Goal: Task Accomplishment & Management: Complete application form

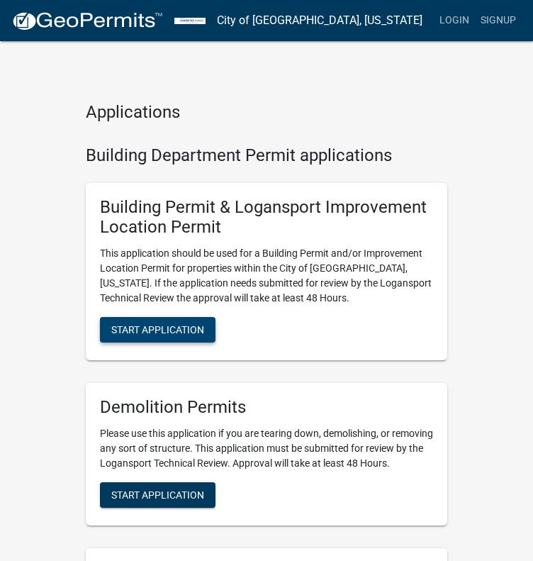
click at [144, 325] on span "Start Application" at bounding box center [157, 329] width 93 height 11
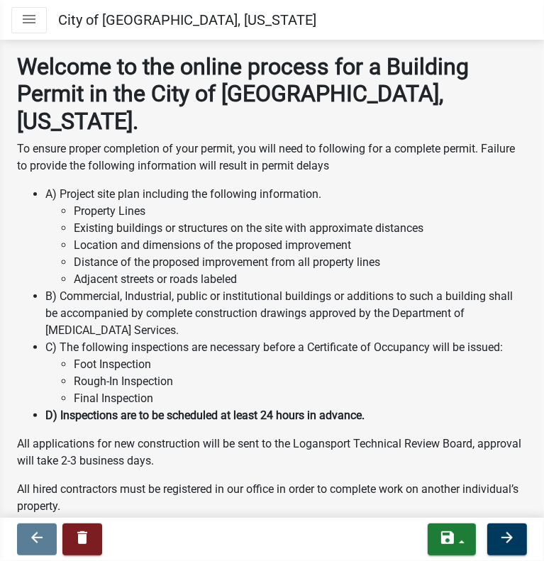
drag, startPoint x: 369, startPoint y: 116, endPoint x: 369, endPoint y: 147, distance: 31.2
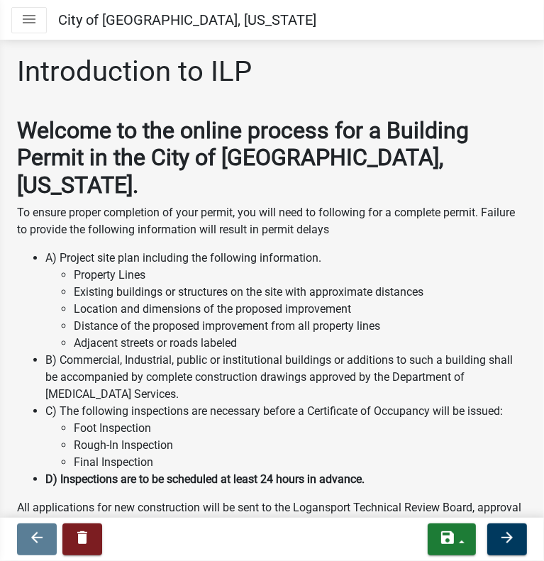
drag, startPoint x: 190, startPoint y: 181, endPoint x: 198, endPoint y: 155, distance: 27.4
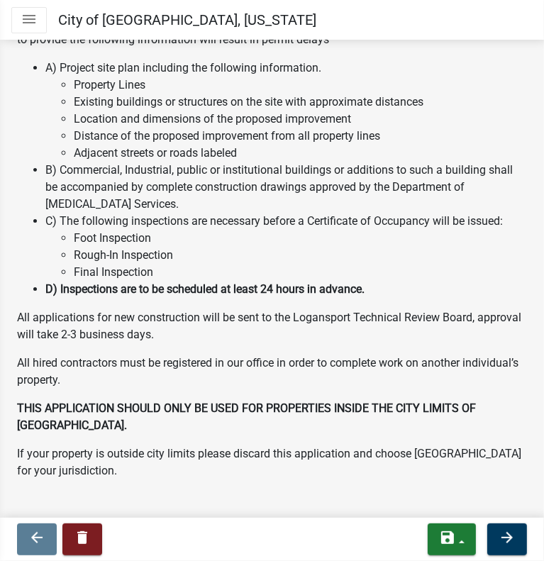
drag, startPoint x: 268, startPoint y: 161, endPoint x: 294, endPoint y: 277, distance: 119.2
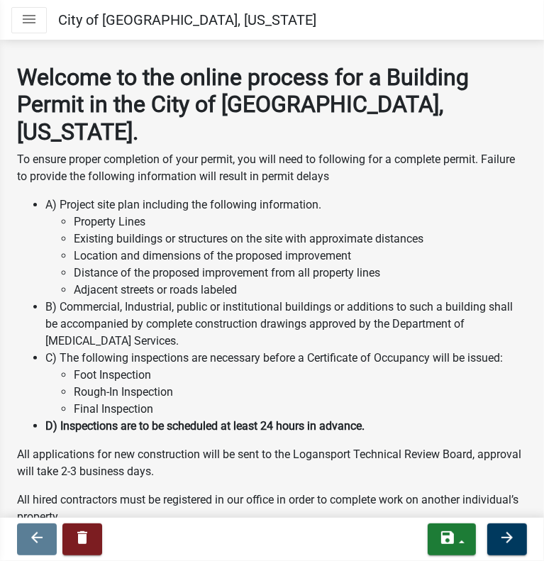
drag, startPoint x: 305, startPoint y: 186, endPoint x: 306, endPoint y: 78, distance: 107.8
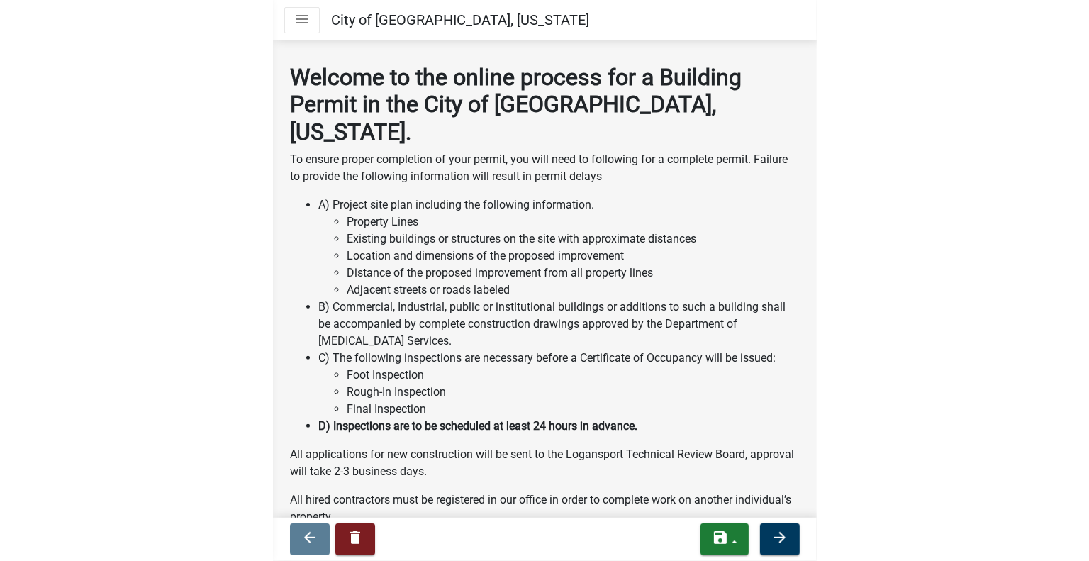
scroll to position [6, 0]
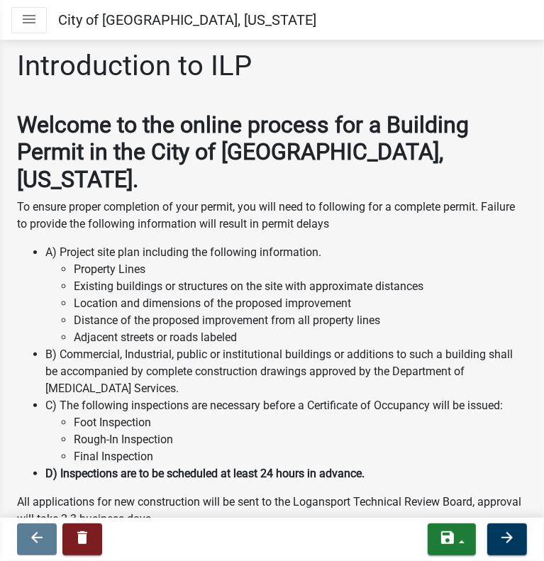
click at [30, 13] on icon "menu" at bounding box center [29, 19] width 17 height 17
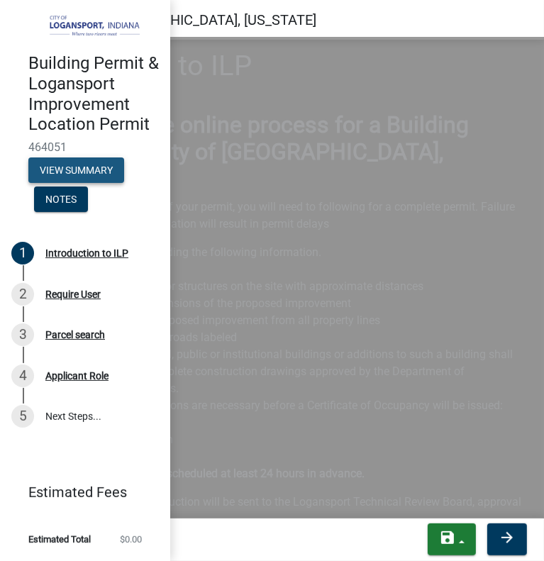
click at [72, 178] on button "View Summary" at bounding box center [76, 170] width 96 height 26
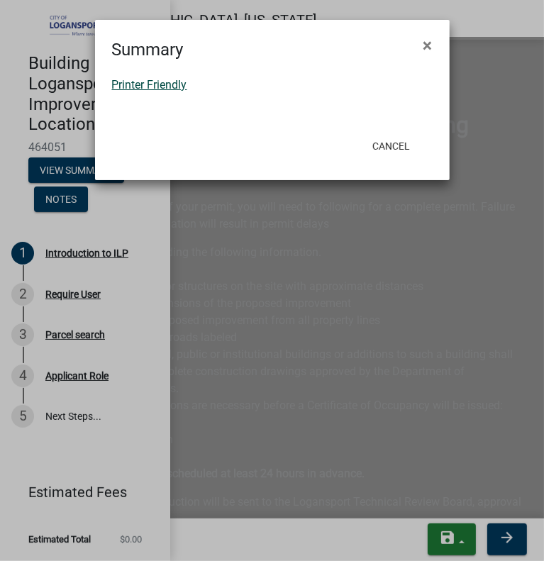
click at [157, 81] on link "Printer Friendly" at bounding box center [149, 84] width 75 height 13
click at [393, 138] on button "Cancel" at bounding box center [391, 146] width 60 height 26
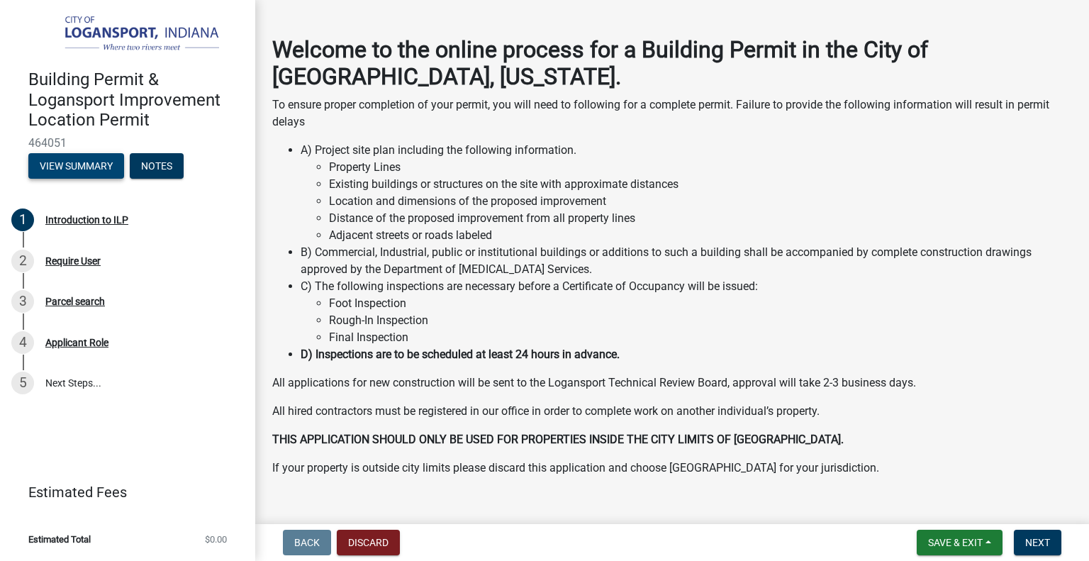
scroll to position [68, 0]
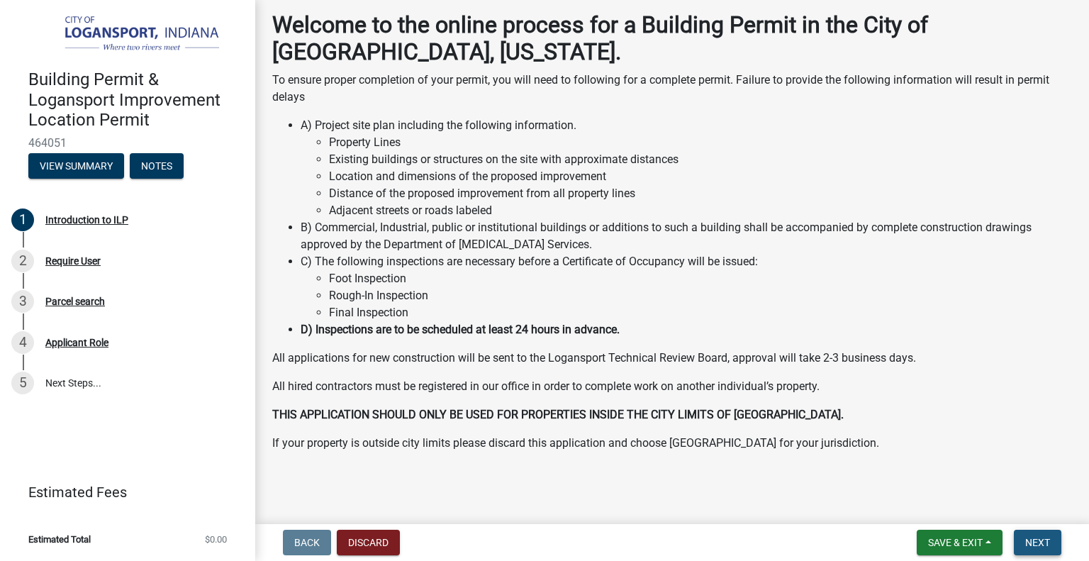
click at [533, 537] on span "Next" at bounding box center [1037, 542] width 25 height 11
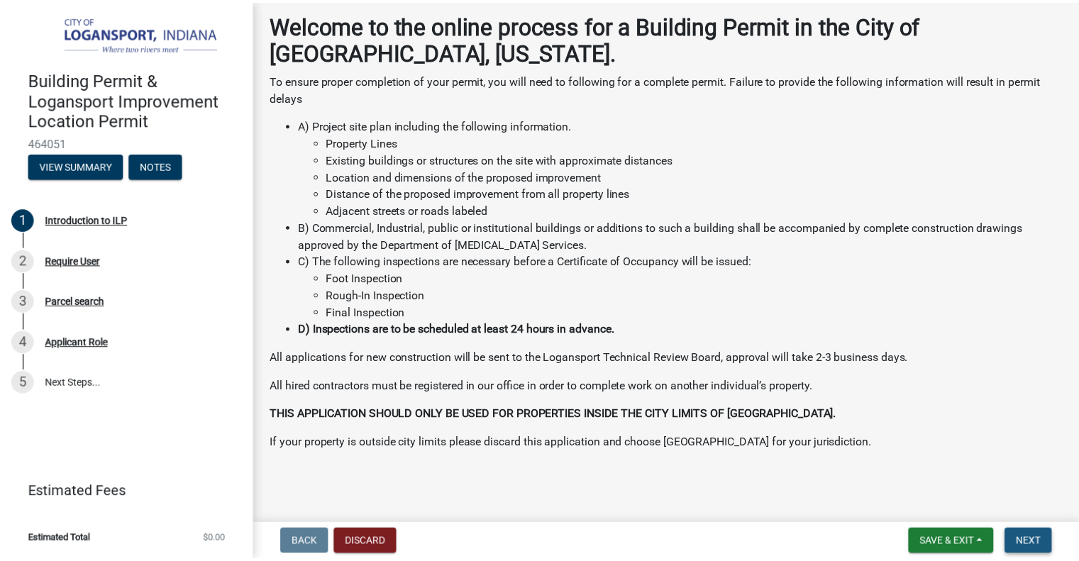
scroll to position [0, 0]
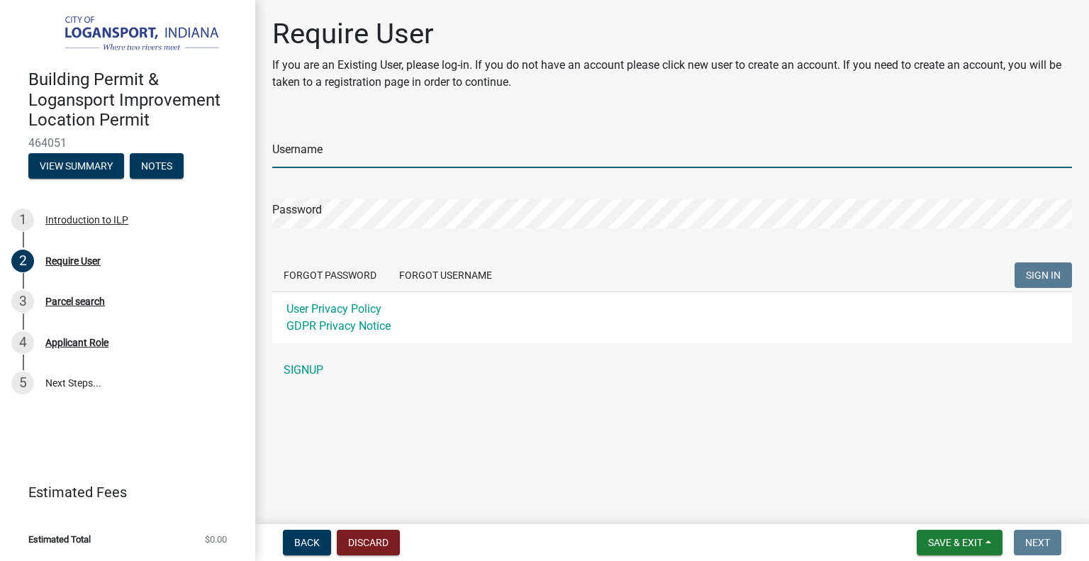
type input "paolaprieto"
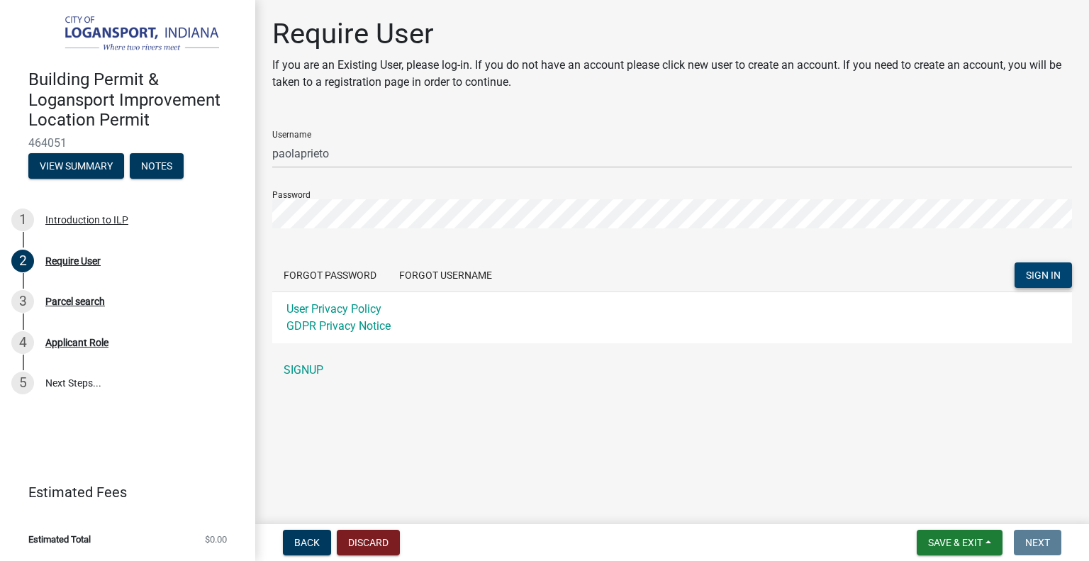
click at [533, 278] on span "SIGN IN" at bounding box center [1043, 274] width 35 height 11
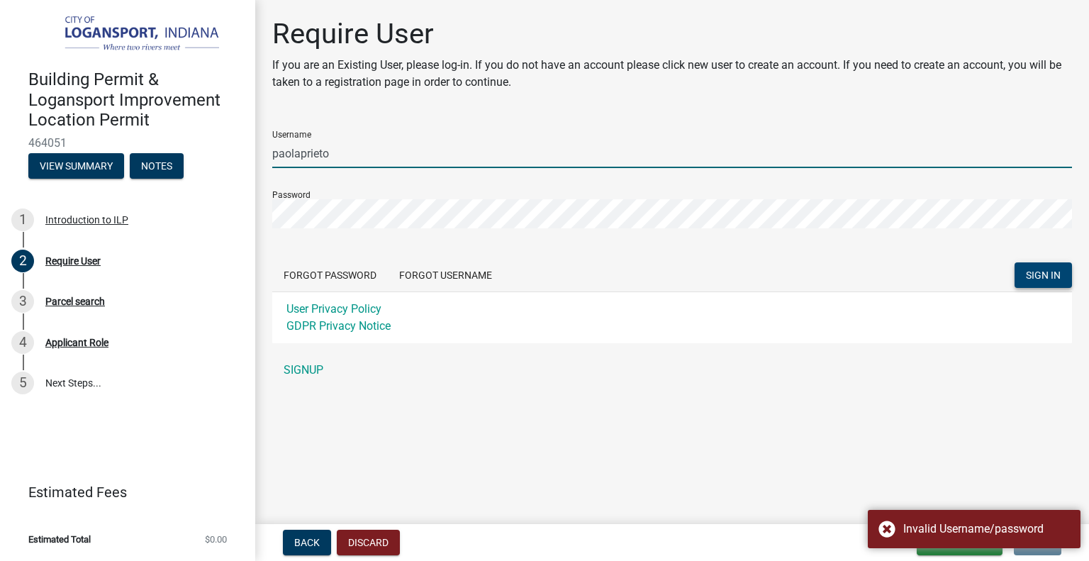
click at [351, 152] on input "paolaprieto" at bounding box center [672, 153] width 800 height 29
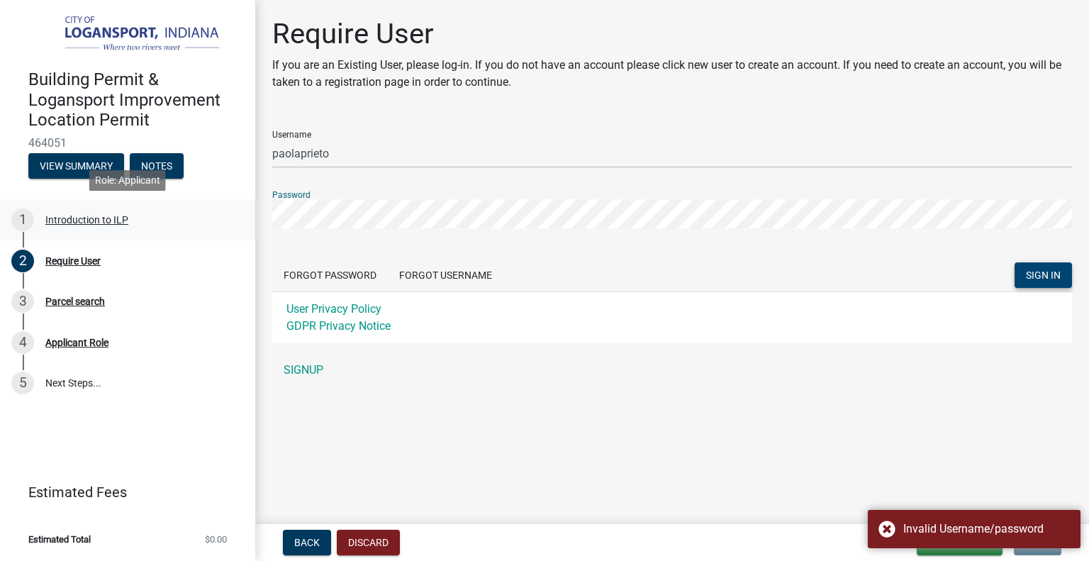
click at [135, 233] on div "Building Permit & Logansport Improvement Location Permit 464051 View Summary No…" at bounding box center [544, 280] width 1089 height 561
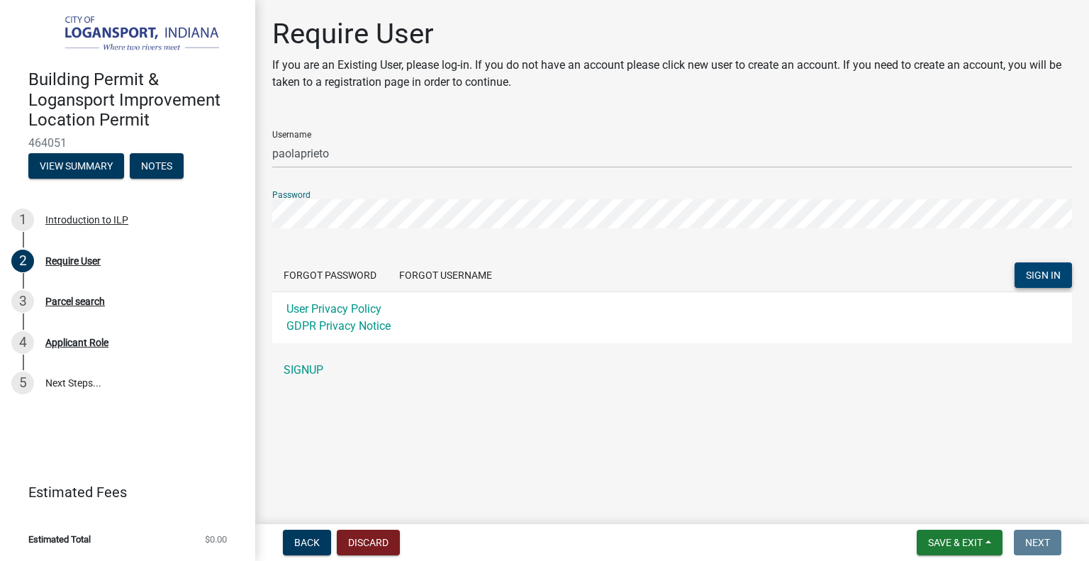
click at [533, 272] on span "SIGN IN" at bounding box center [1043, 274] width 35 height 11
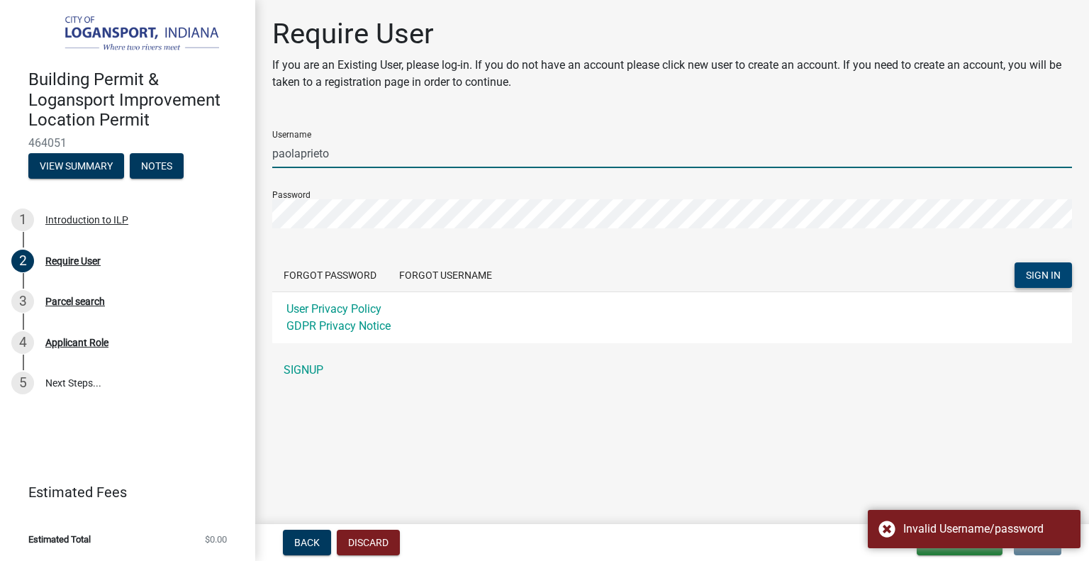
click at [409, 154] on input "paolaprieto" at bounding box center [672, 153] width 800 height 29
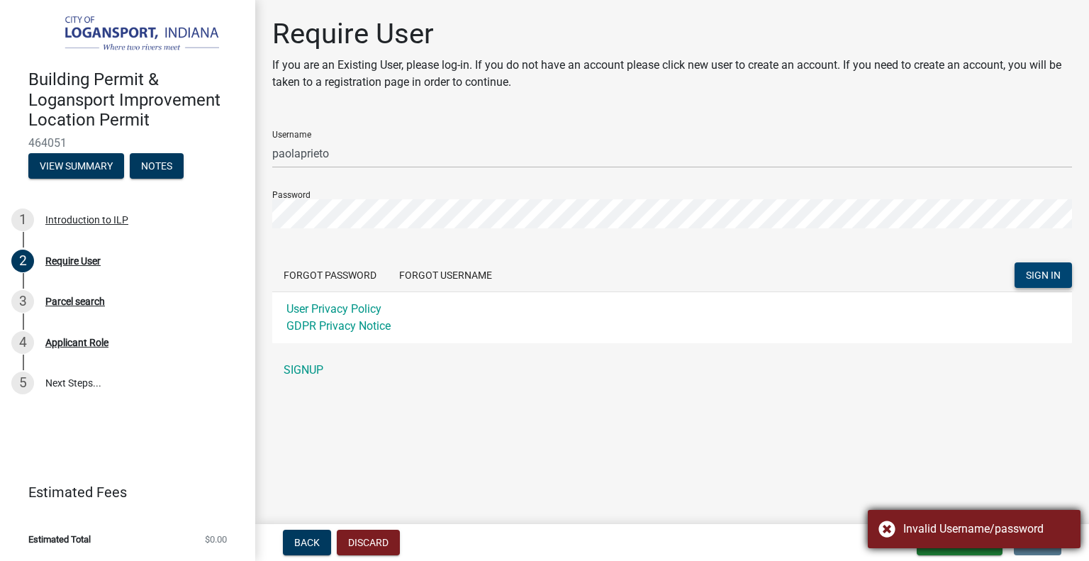
click at [533, 532] on div "Invalid Username/password" at bounding box center [974, 529] width 213 height 38
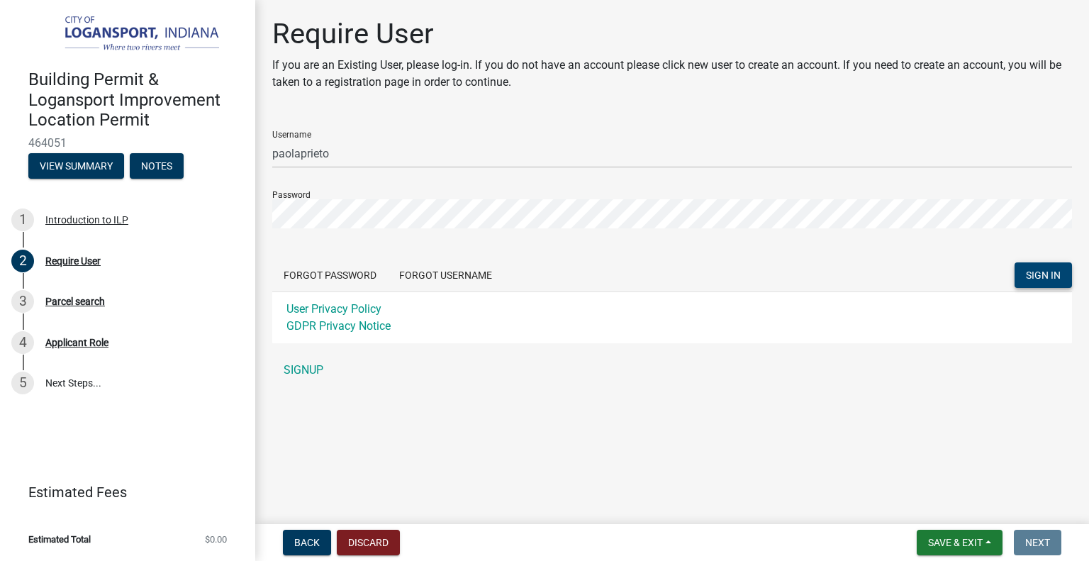
click at [533, 277] on span "SIGN IN" at bounding box center [1043, 274] width 35 height 11
click at [308, 279] on button "Forgot Password" at bounding box center [330, 275] width 116 height 26
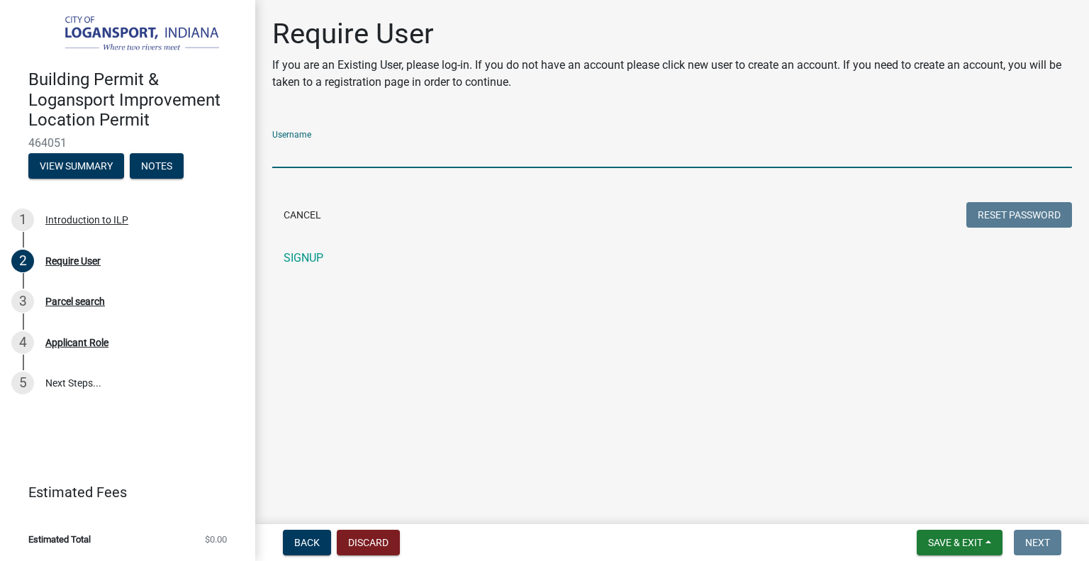
click at [377, 150] on input "Username" at bounding box center [672, 153] width 800 height 29
type input "paolaprieto"
click at [533, 202] on button "Reset Password" at bounding box center [1020, 215] width 106 height 26
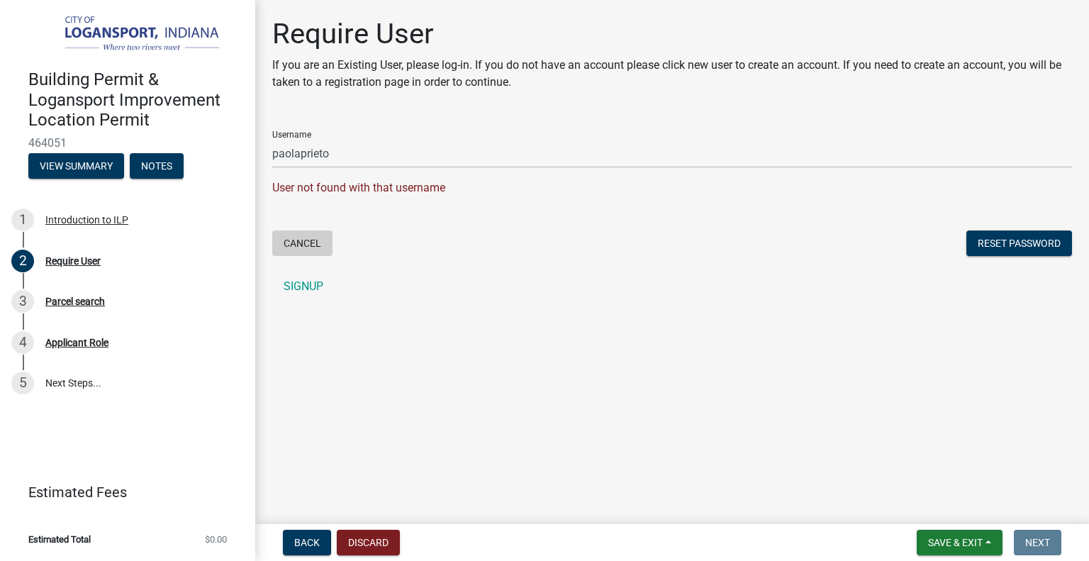
click at [300, 238] on button "Cancel" at bounding box center [302, 243] width 60 height 26
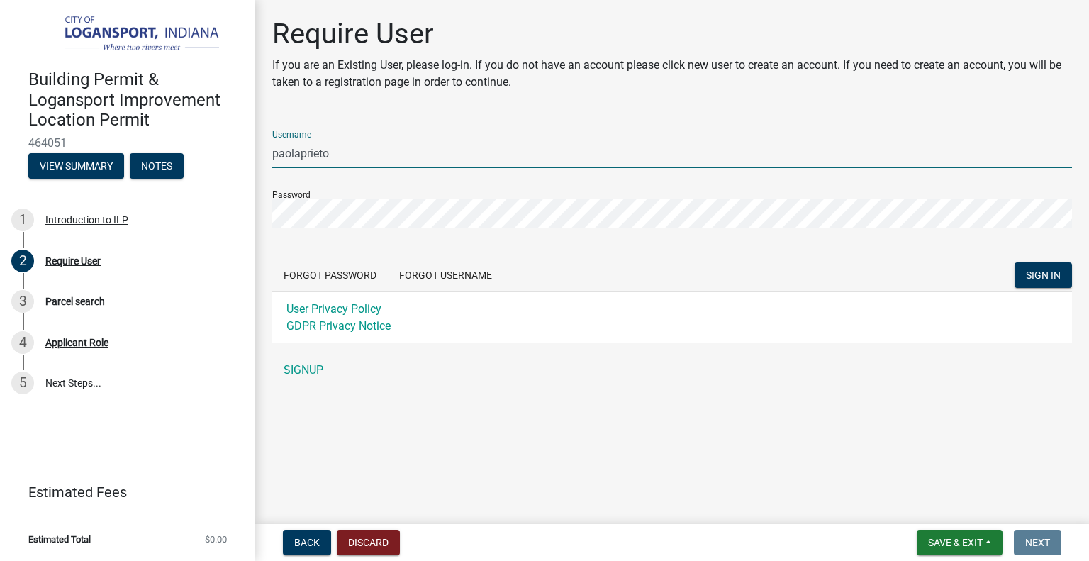
drag, startPoint x: 344, startPoint y: 162, endPoint x: 350, endPoint y: 191, distance: 29.6
click at [350, 191] on form "Username paolaprieto Password Forgot Password Forgot Username SIGN IN User Priv…" at bounding box center [672, 231] width 800 height 224
type input "paolaprieto12"
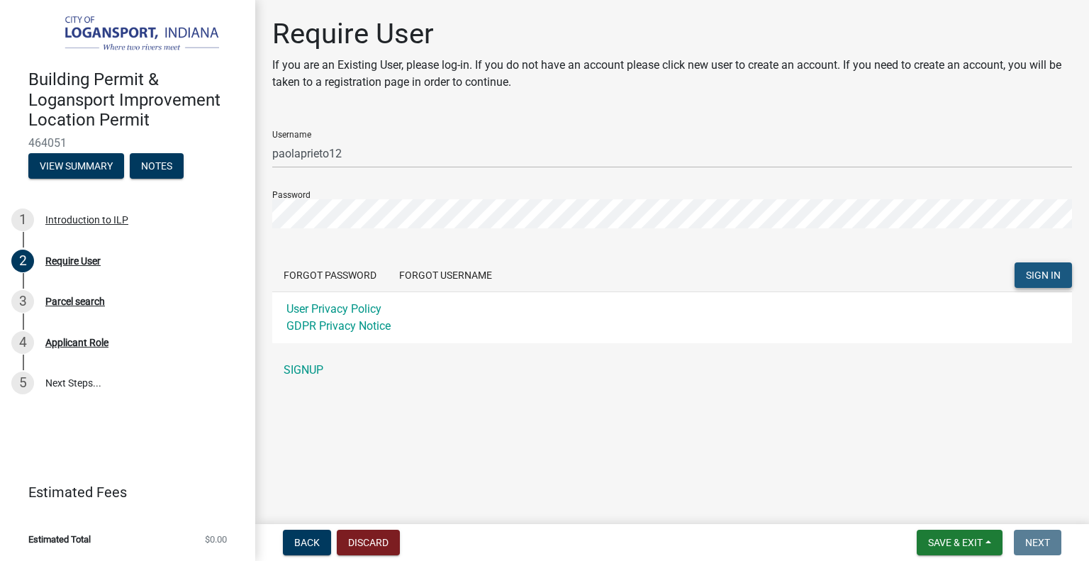
click at [533, 265] on button "SIGN IN" at bounding box center [1043, 275] width 57 height 26
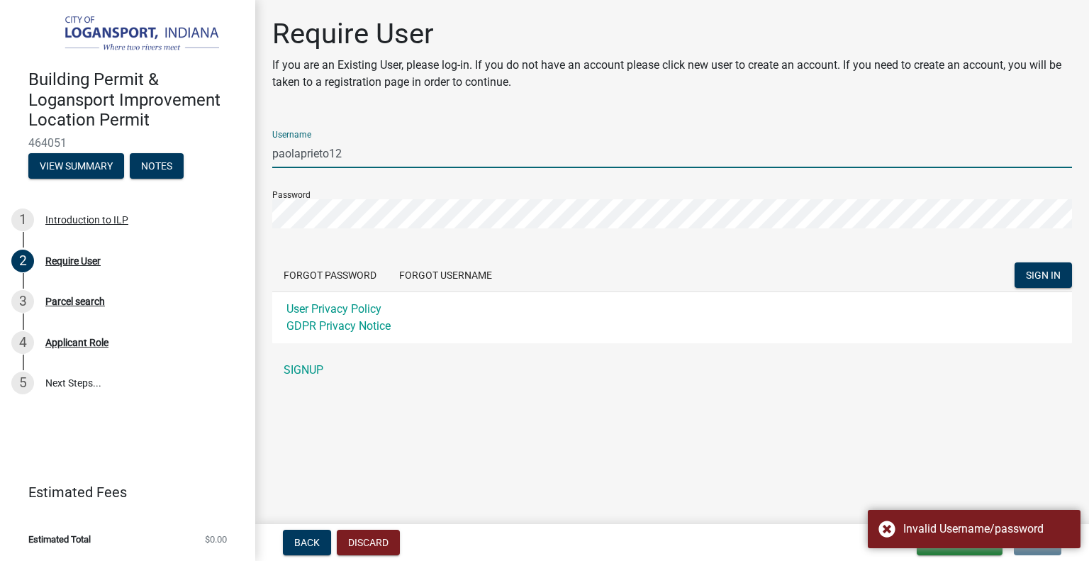
drag, startPoint x: 349, startPoint y: 148, endPoint x: 254, endPoint y: 167, distance: 96.8
click at [251, 165] on div "Building Permit & Logansport Improvement Location Permit 464051 View Summary No…" at bounding box center [544, 280] width 1089 height 561
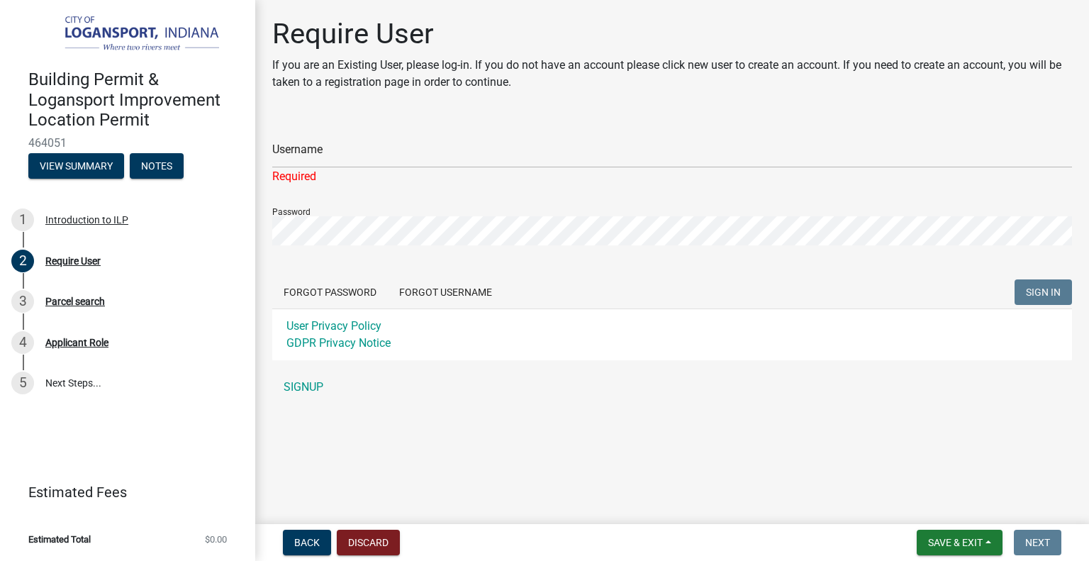
click at [116, 40] on img at bounding box center [130, 35] width 204 height 40
click at [311, 538] on span "Back" at bounding box center [307, 542] width 26 height 11
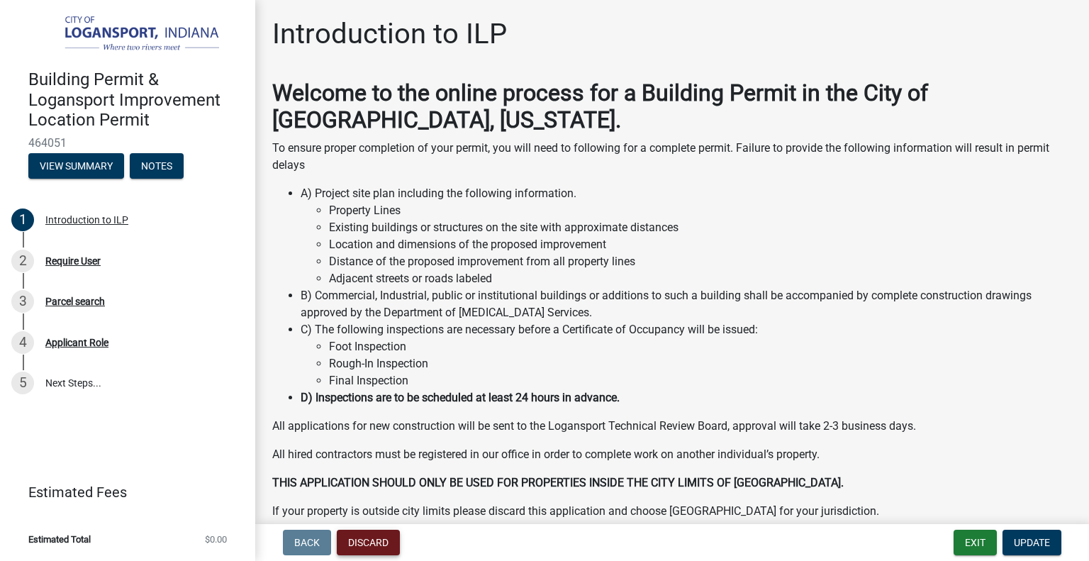
click at [364, 546] on button "Discard" at bounding box center [368, 543] width 63 height 26
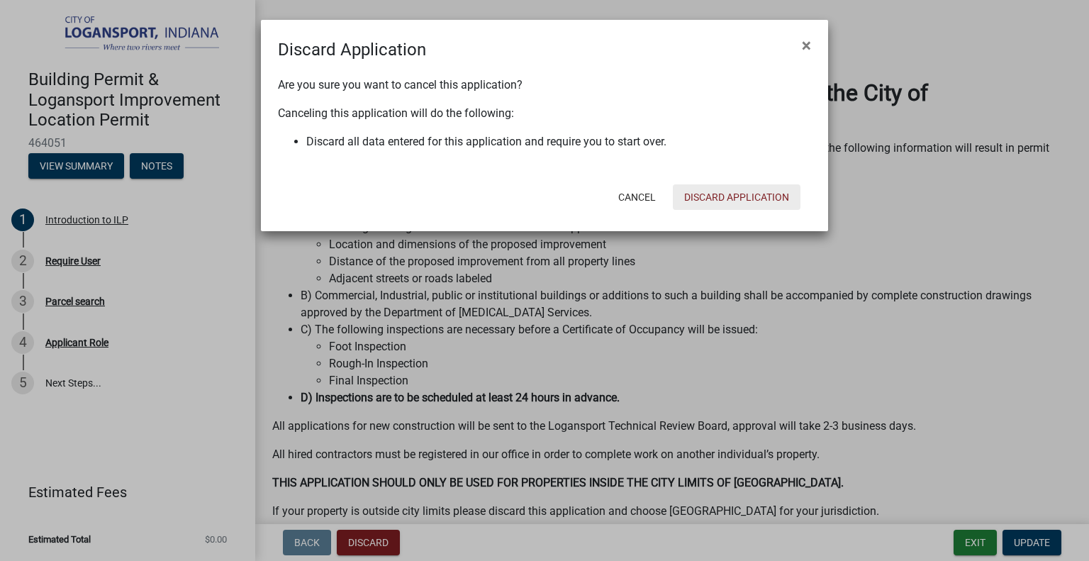
click at [533, 200] on button "Discard Application" at bounding box center [737, 197] width 128 height 26
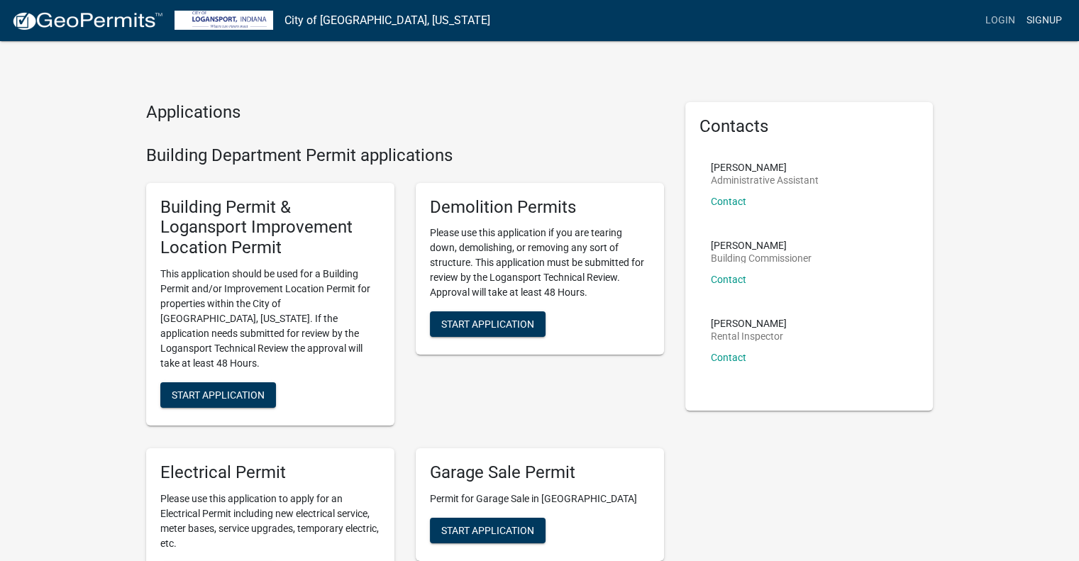
click at [533, 27] on link "Signup" at bounding box center [1043, 20] width 47 height 27
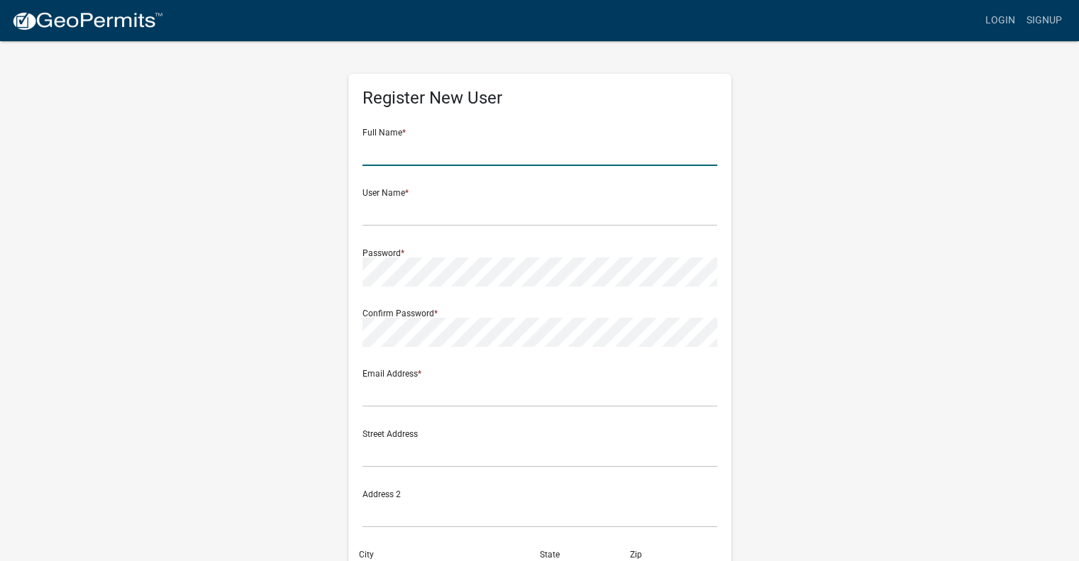
click at [443, 147] on input "text" at bounding box center [539, 151] width 355 height 29
type input "Paola Prieto"
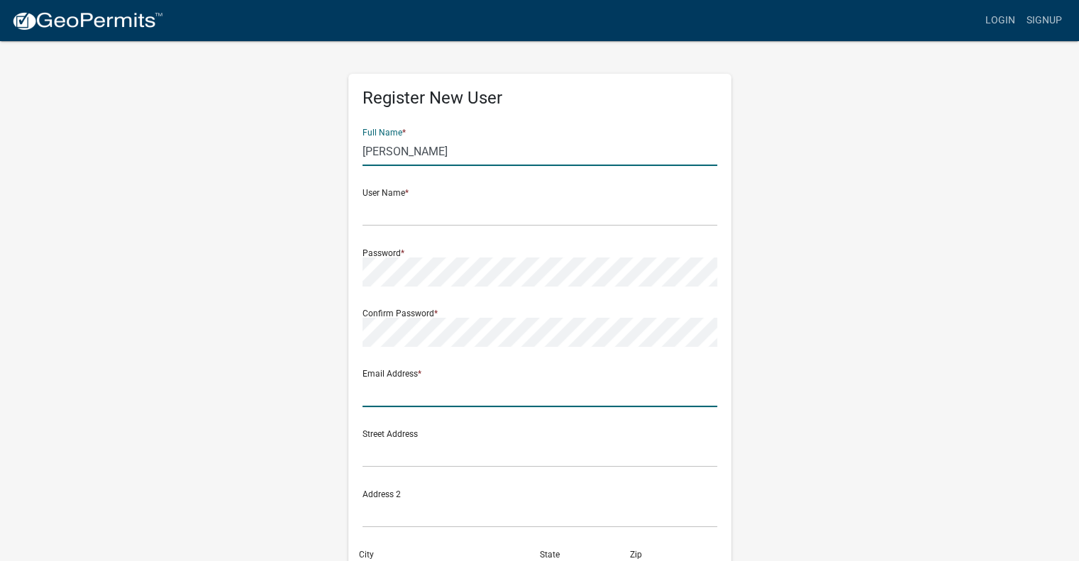
type input "paola@withpulley.com"
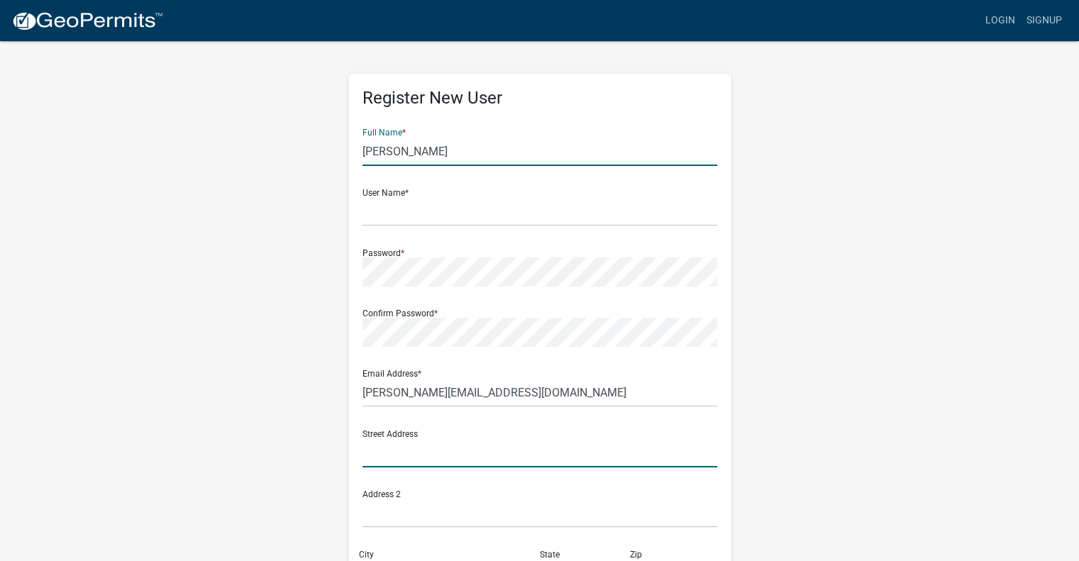
type input "2406"
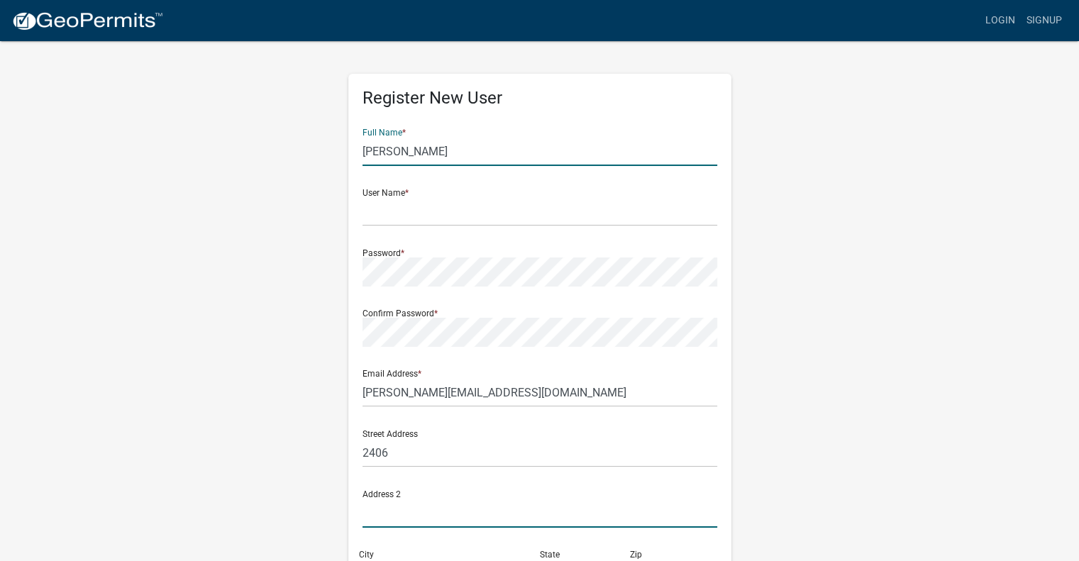
type input "Armitage Ave"
type input "Chicago"
type input "ILLINOIS"
type input "60647"
type input "7733673320"
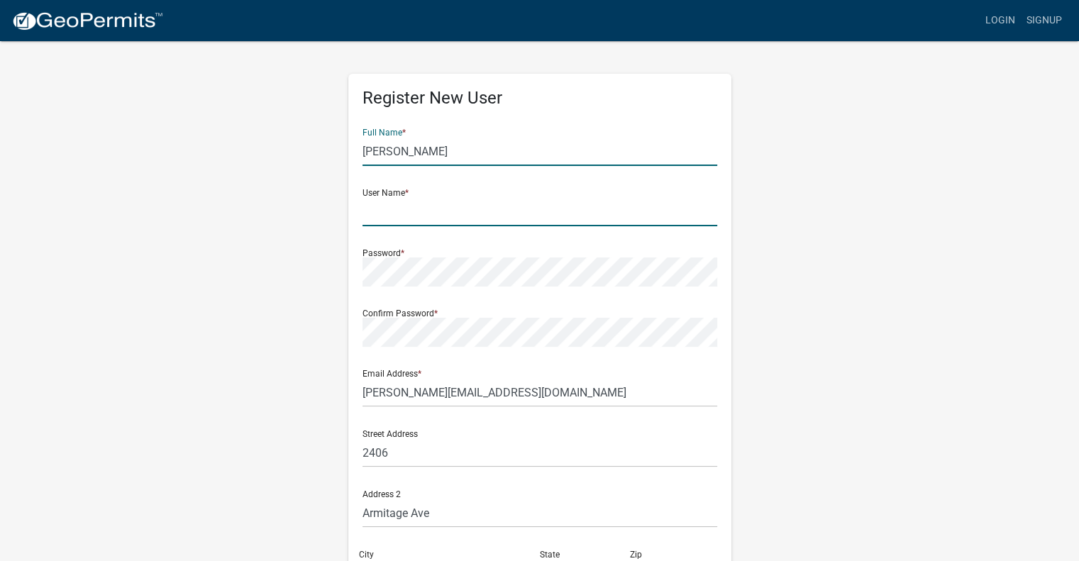
click at [425, 215] on input "text" at bounding box center [539, 211] width 355 height 29
type input "paolaprieto"
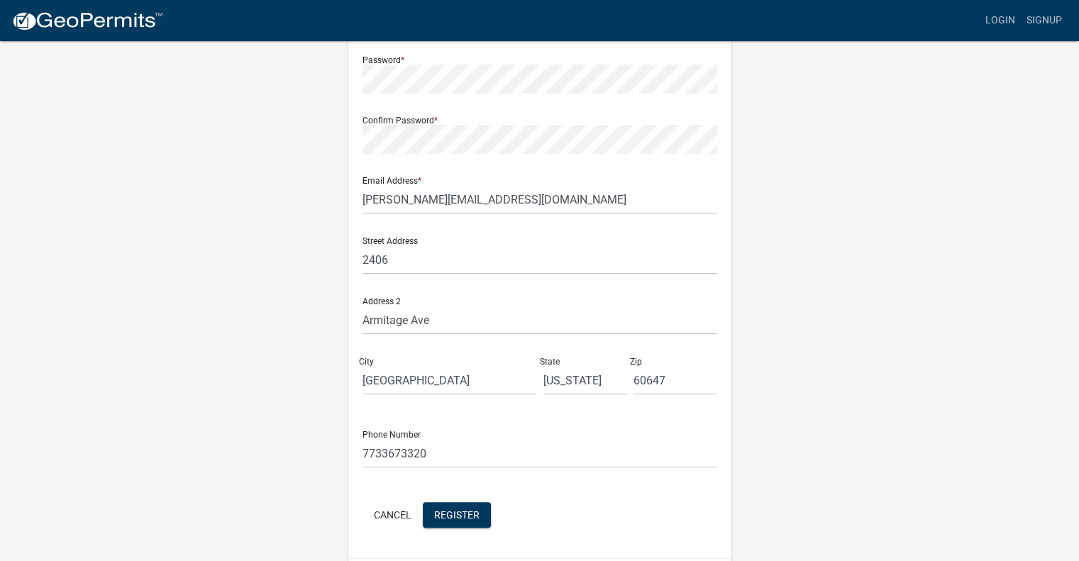
scroll to position [237, 0]
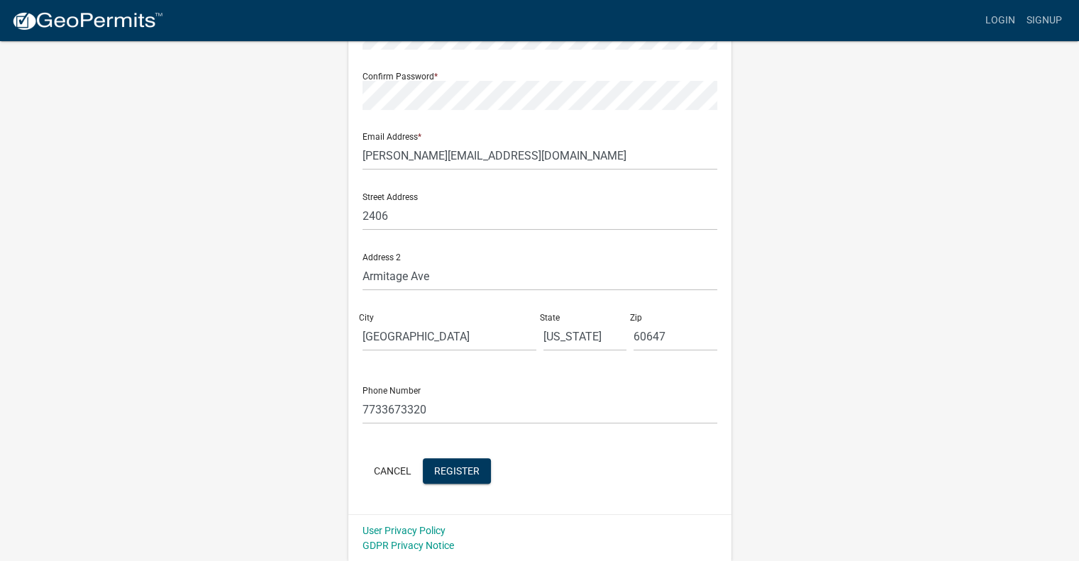
drag, startPoint x: 903, startPoint y: 235, endPoint x: 903, endPoint y: 307, distance: 71.6
click at [427, 467] on button "Register" at bounding box center [457, 471] width 68 height 26
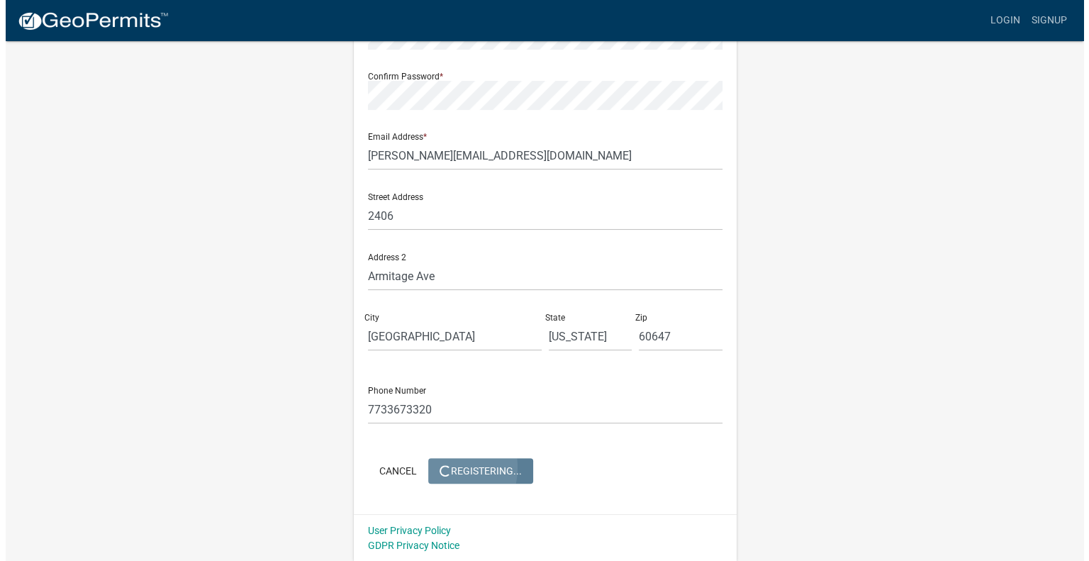
scroll to position [0, 0]
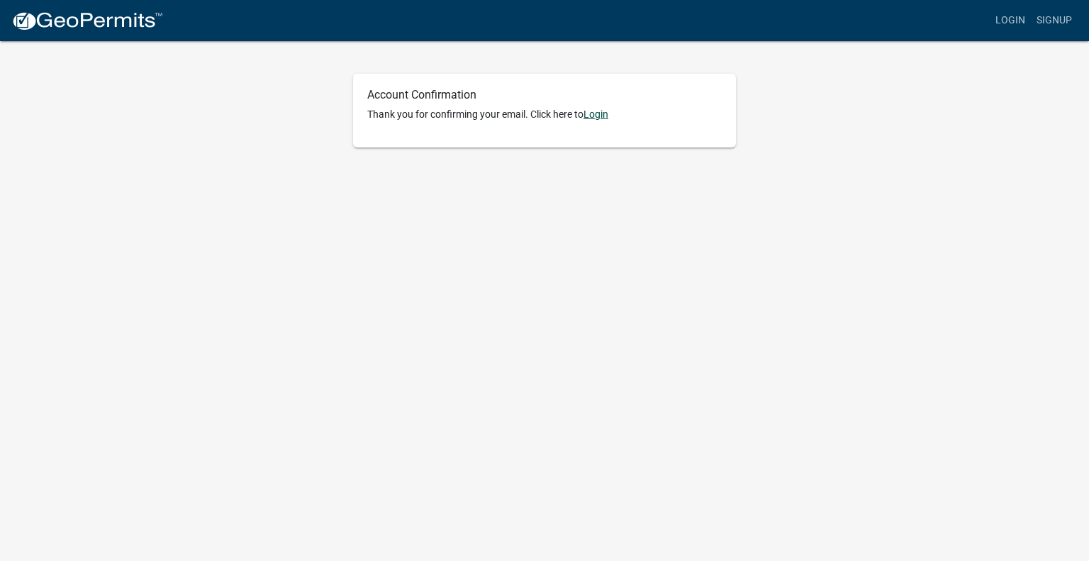
click at [594, 111] on link "Login" at bounding box center [596, 113] width 25 height 11
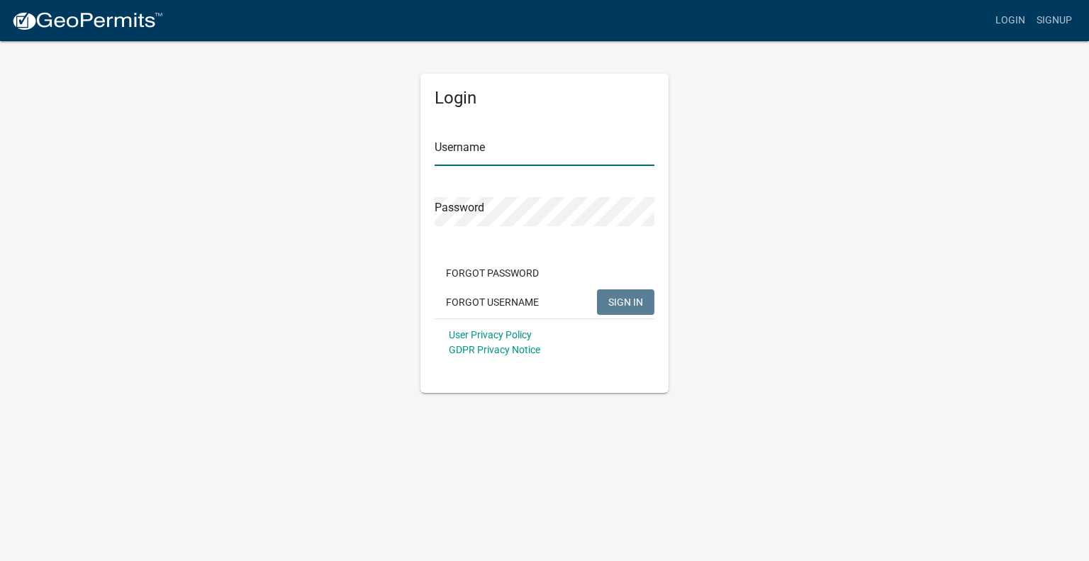
type input "paolaprieto"
click at [482, 159] on input "paolaprieto" at bounding box center [545, 151] width 220 height 29
click at [621, 300] on span "SIGN IN" at bounding box center [625, 301] width 35 height 11
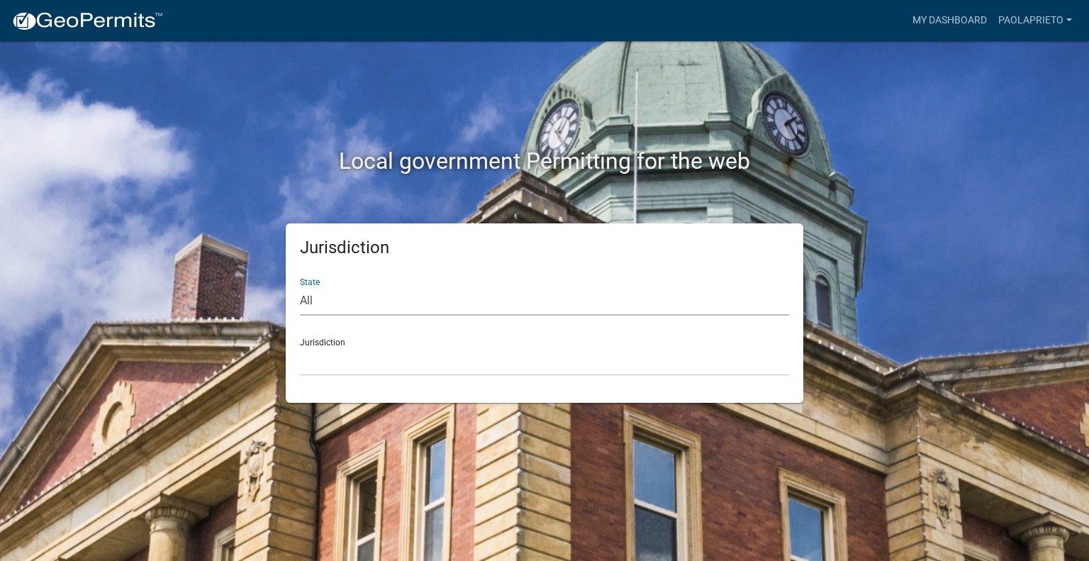
click at [411, 295] on select "All Colorado Georgia Indiana Iowa Kansas Minnesota Ohio South Carolina Wisconsin" at bounding box center [544, 300] width 489 height 29
select select "Indiana"
click at [300, 286] on select "All Colorado Georgia Indiana Iowa Kansas Minnesota Ohio South Carolina Wisconsin" at bounding box center [544, 300] width 489 height 29
click at [321, 350] on select "City of Charlestown, Indiana City of Jeffersonville, Indiana City of Logansport…" at bounding box center [544, 361] width 489 height 29
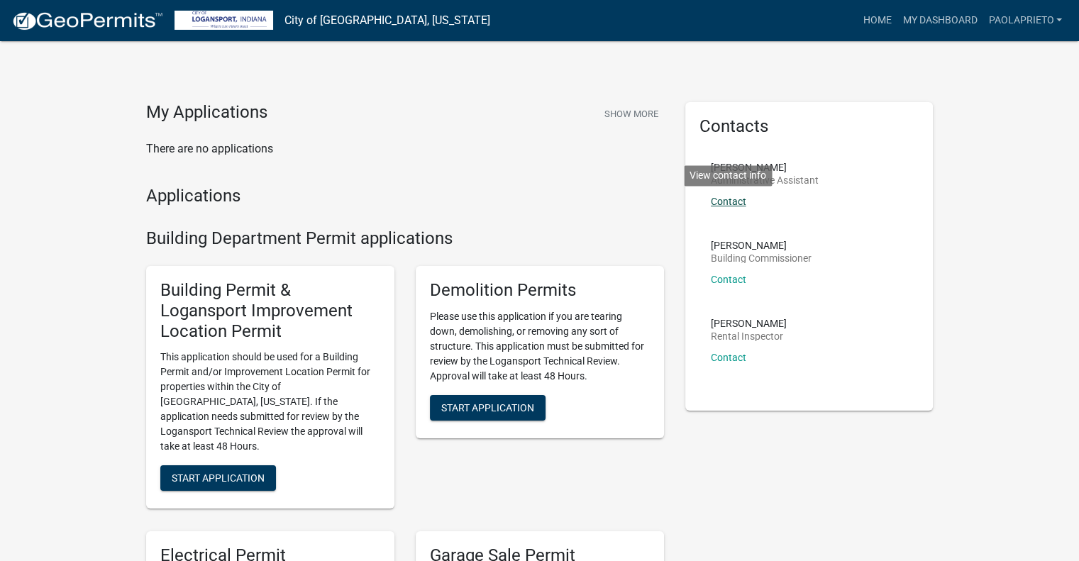
click at [732, 201] on link "Contact" at bounding box center [728, 201] width 35 height 11
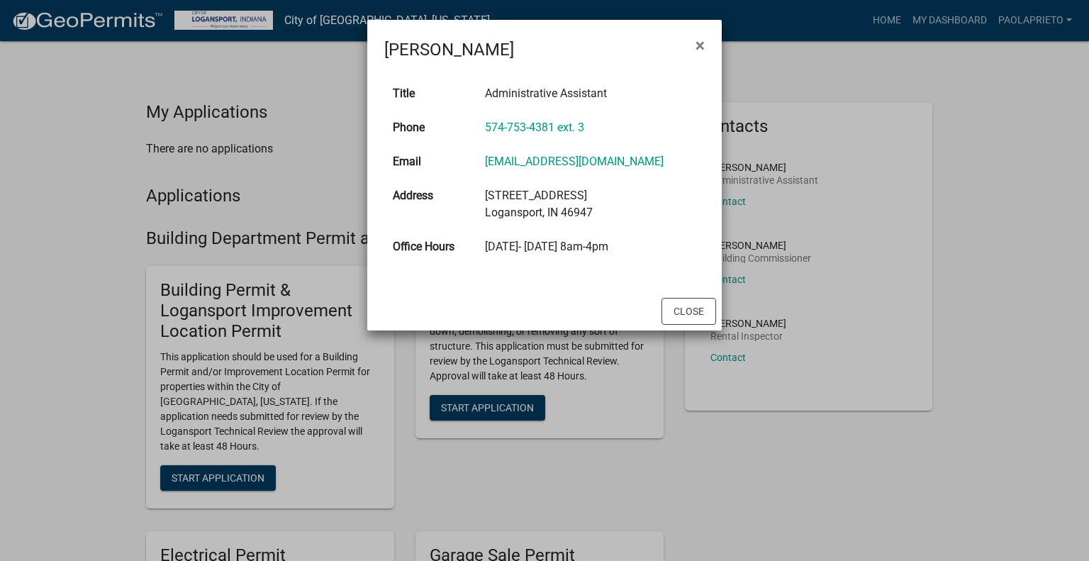
click at [993, 206] on ngb-modal-window "Libby Myers × Title Administrative Assistant Phone 574-753-4381 ext. 3 Email lm…" at bounding box center [544, 280] width 1089 height 561
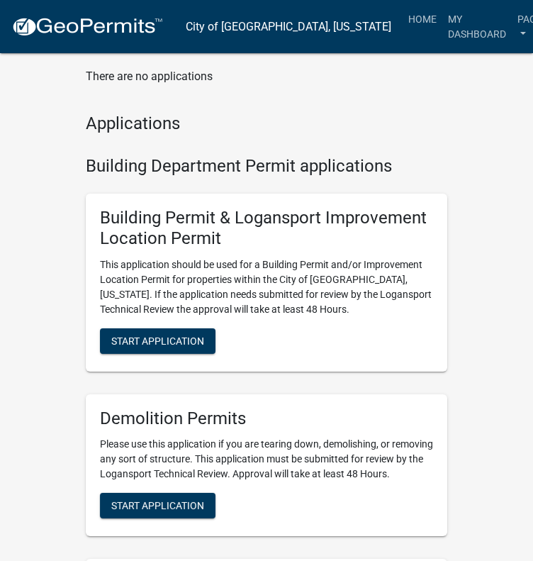
drag, startPoint x: 460, startPoint y: 150, endPoint x: 449, endPoint y: 198, distance: 49.4
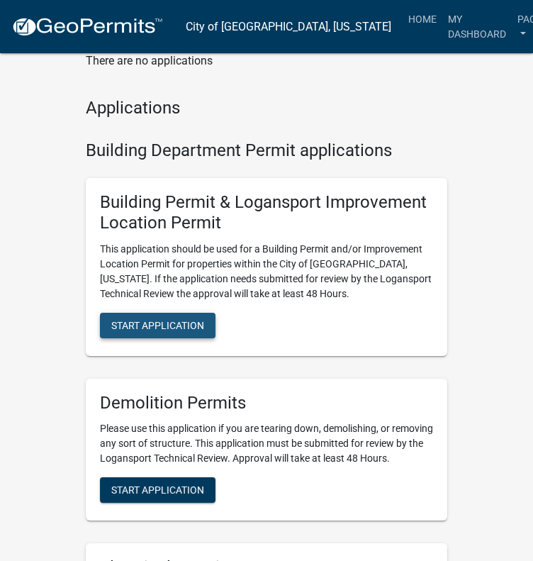
click at [159, 330] on button "Start Application" at bounding box center [158, 326] width 116 height 26
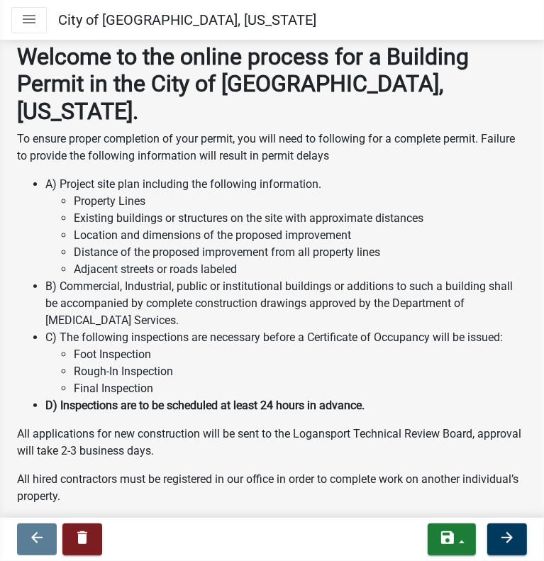
scroll to position [113, 0]
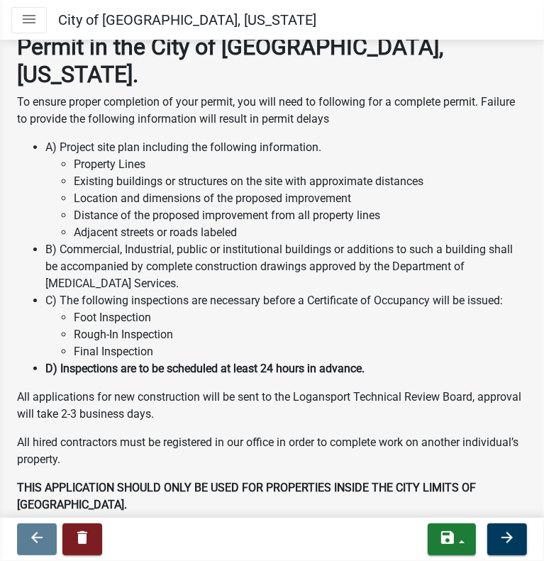
drag, startPoint x: 385, startPoint y: 255, endPoint x: 396, endPoint y: 303, distance: 48.7
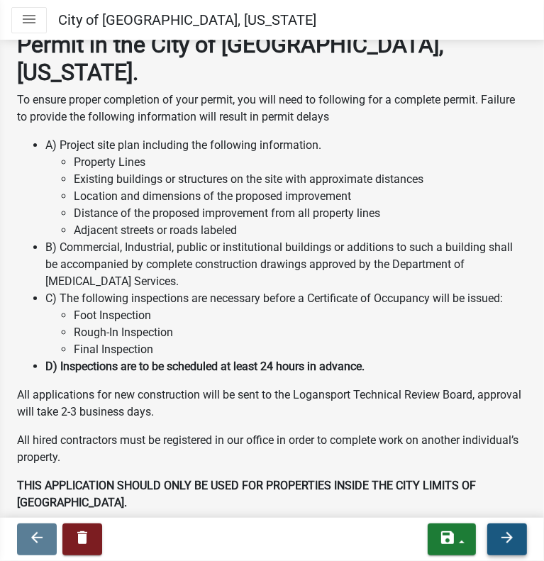
click at [513, 527] on button "arrow_forward" at bounding box center [507, 539] width 40 height 32
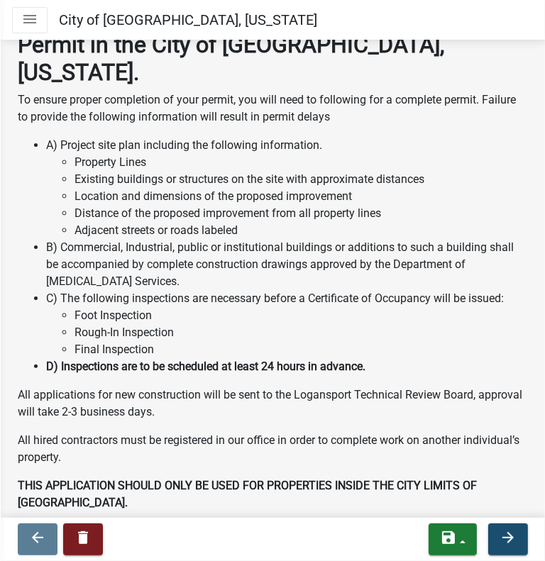
scroll to position [0, 0]
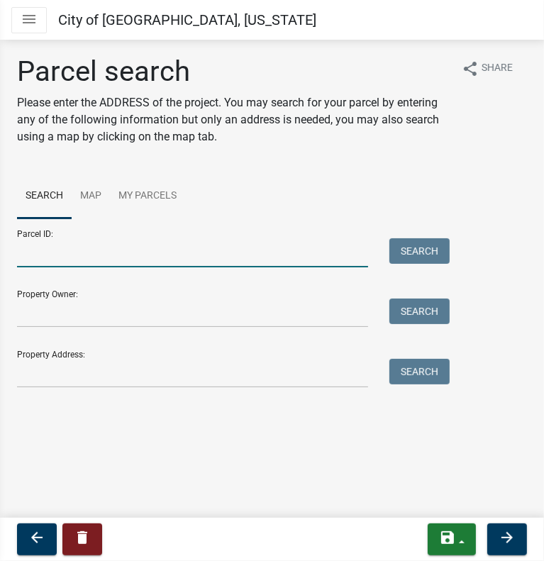
click at [64, 258] on input "Parcel ID:" at bounding box center [192, 252] width 351 height 29
paste input "09-17-29-100-036.000-010"
type input "09-17-29-100-036.000-010"
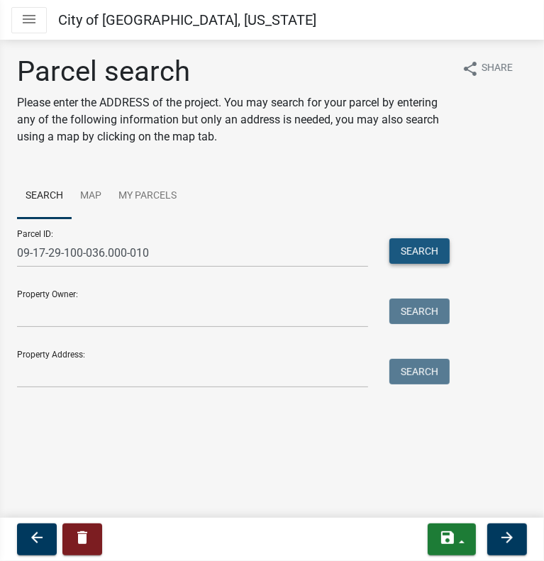
click at [415, 243] on button "Search" at bounding box center [419, 251] width 60 height 26
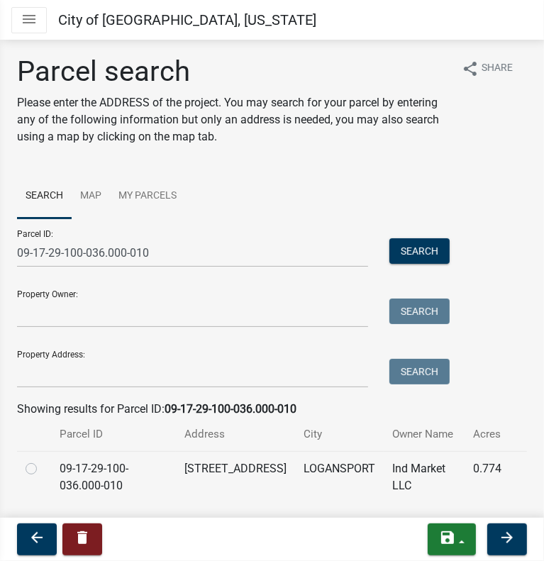
click at [82, 469] on td "09-17-29-100-036.000-010" at bounding box center [113, 477] width 125 height 52
click at [43, 460] on label at bounding box center [43, 460] width 0 height 0
click at [43, 463] on input "radio" at bounding box center [47, 464] width 9 height 9
radio input "true"
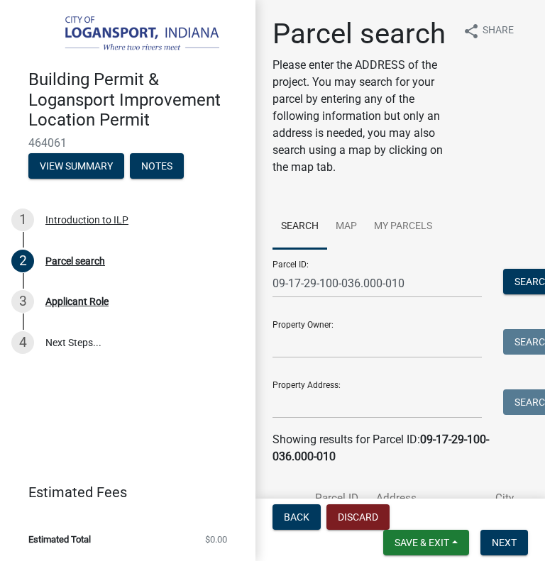
click at [451, 187] on div "share Share" at bounding box center [489, 102] width 77 height 170
click at [496, 249] on ul "Search Map My Parcels" at bounding box center [399, 226] width 255 height 45
click at [495, 187] on div "share Share" at bounding box center [489, 102] width 77 height 170
click at [500, 539] on span "Next" at bounding box center [503, 542] width 25 height 11
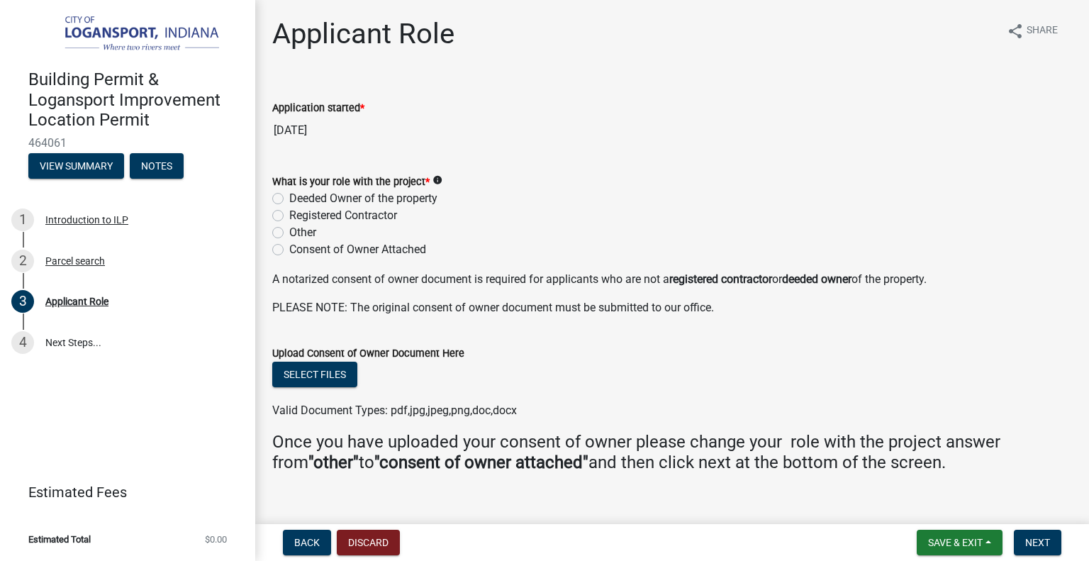
click at [304, 247] on label "Consent of Owner Attached" at bounding box center [357, 249] width 137 height 17
click at [299, 247] on input "Consent of Owner Attached" at bounding box center [293, 245] width 9 height 9
radio input "true"
drag, startPoint x: 284, startPoint y: 278, endPoint x: 472, endPoint y: 276, distance: 188.6
click at [472, 276] on p "A notarized consent of owner document is required for applicants who are not a …" at bounding box center [672, 279] width 800 height 17
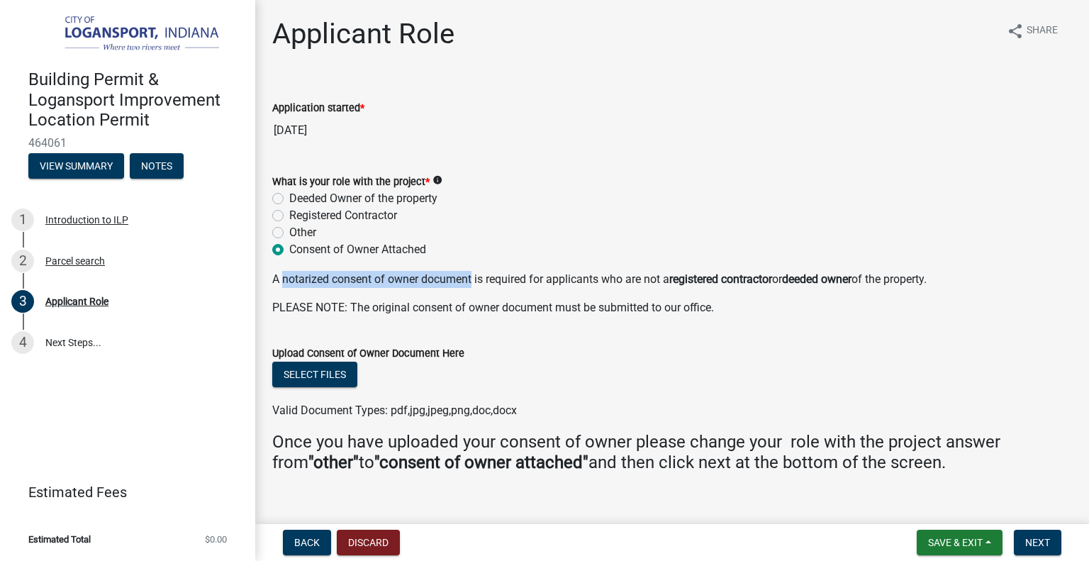
copy p "notarized consent of owner document"
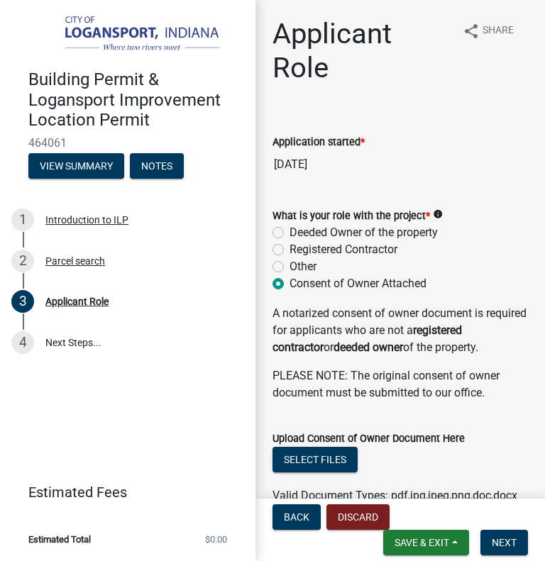
click at [380, 336] on p "A notarized consent of owner document is required for applicants who are not a …" at bounding box center [399, 330] width 255 height 51
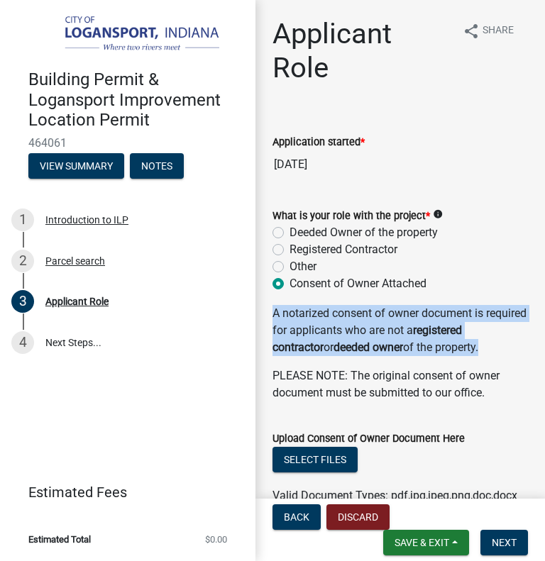
drag, startPoint x: 274, startPoint y: 308, endPoint x: 486, endPoint y: 345, distance: 215.2
click at [486, 345] on p "A notarized consent of owner document is required for applicants who are not a …" at bounding box center [399, 330] width 255 height 51
copy p "A notarized consent of owner document is required for applicants who are not a …"
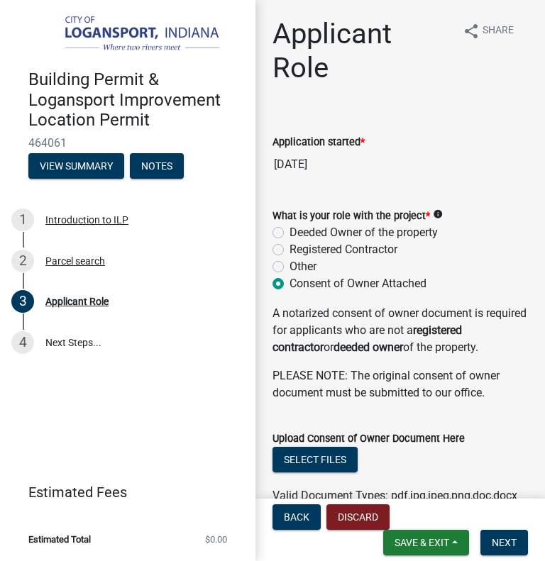
click at [450, 172] on input "08/14/2025" at bounding box center [399, 164] width 255 height 28
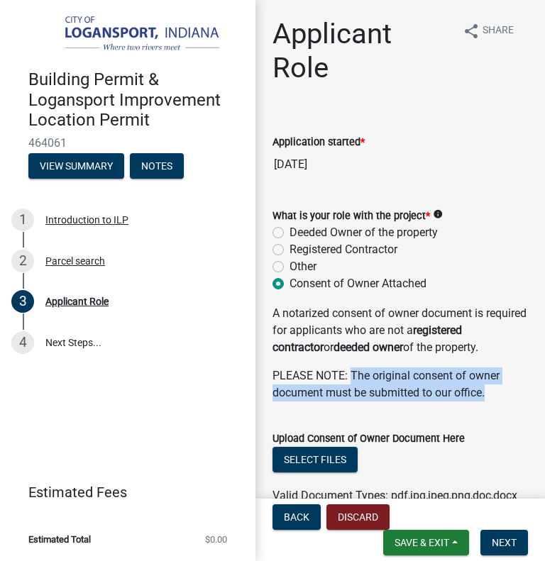
drag, startPoint x: 350, startPoint y: 372, endPoint x: 488, endPoint y: 385, distance: 138.2
click at [488, 385] on p "PLEASE NOTE: The original consent of owner document must be submitted to our of…" at bounding box center [399, 384] width 255 height 34
copy p "The original consent of owner document must be submitted to our office."
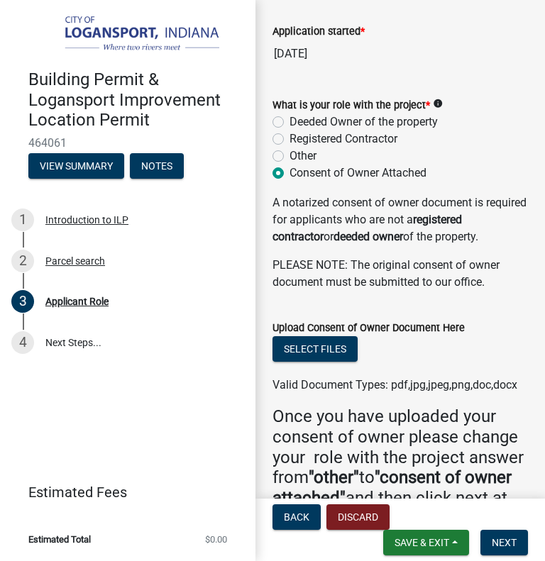
drag, startPoint x: 472, startPoint y: 165, endPoint x: 475, endPoint y: 229, distance: 64.6
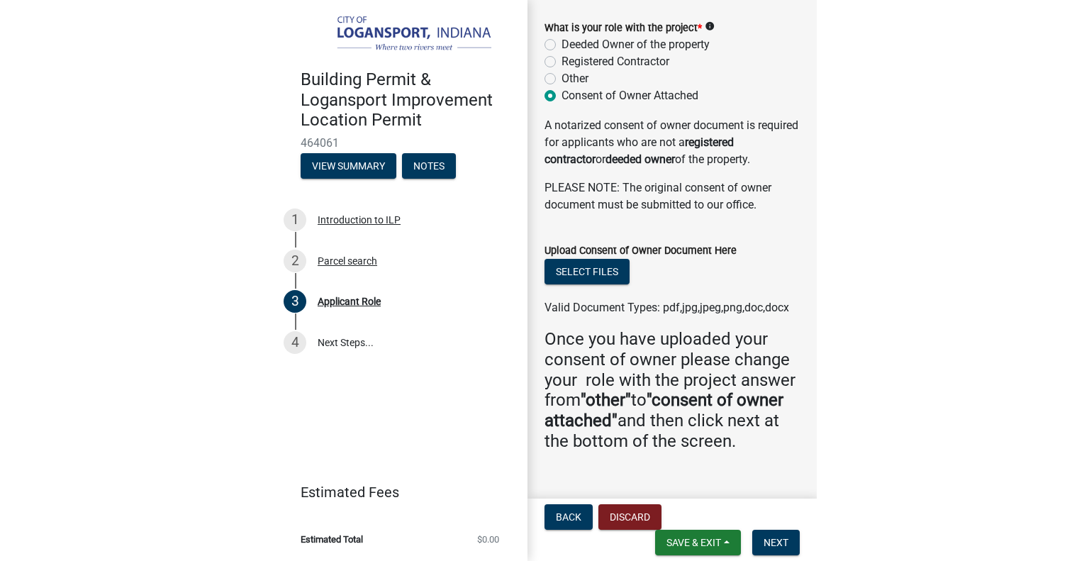
scroll to position [224, 0]
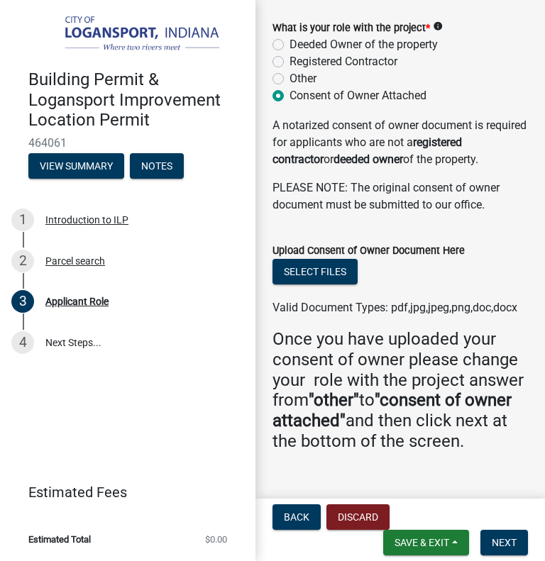
drag, startPoint x: 500, startPoint y: 160, endPoint x: 498, endPoint y: 198, distance: 37.6
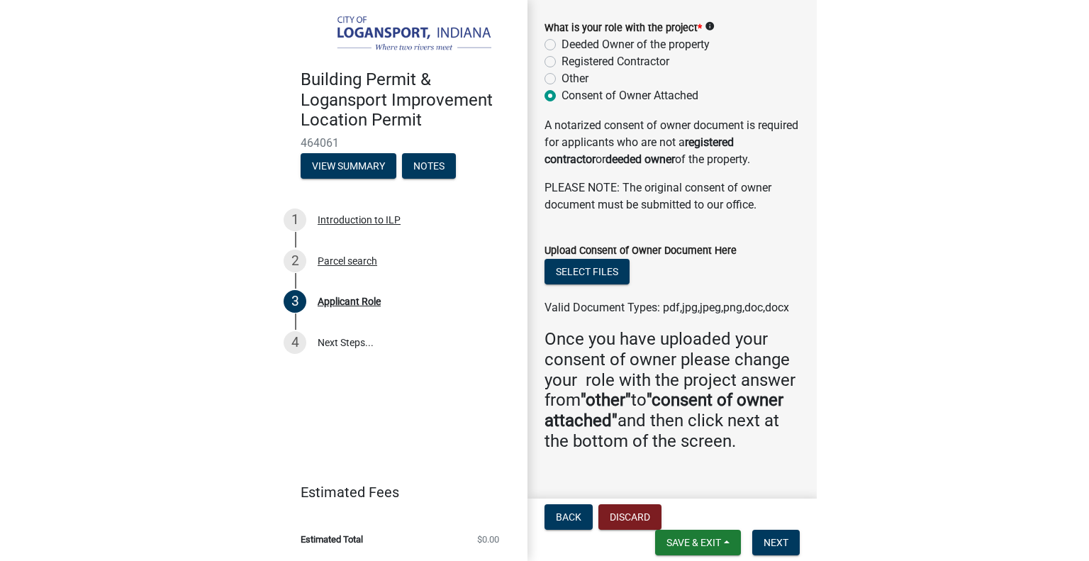
scroll to position [20, 0]
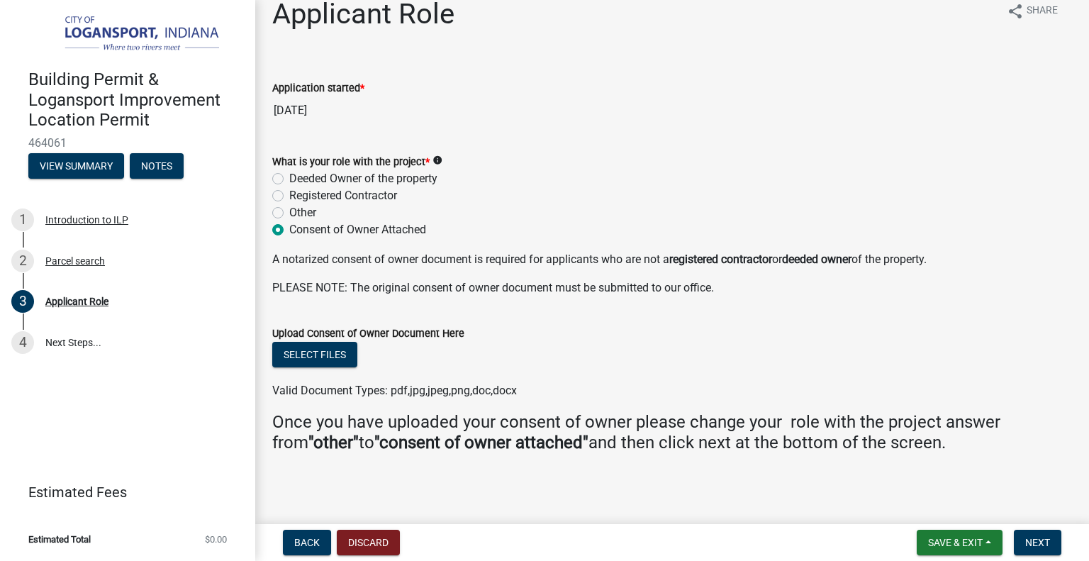
drag, startPoint x: 729, startPoint y: 170, endPoint x: 729, endPoint y: 223, distance: 53.2
click at [1033, 542] on span "Next" at bounding box center [1037, 542] width 25 height 11
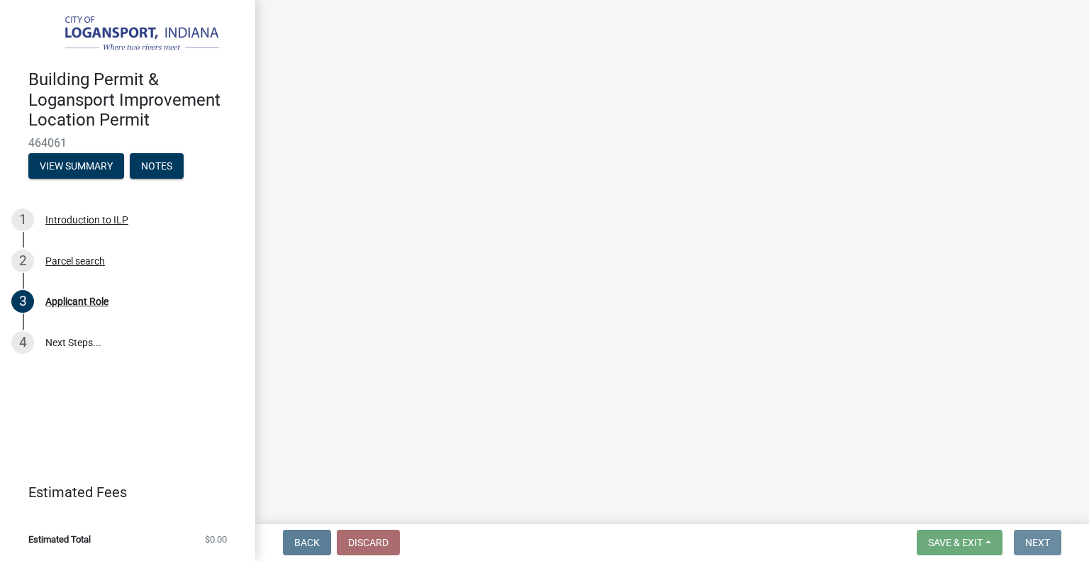
scroll to position [0, 0]
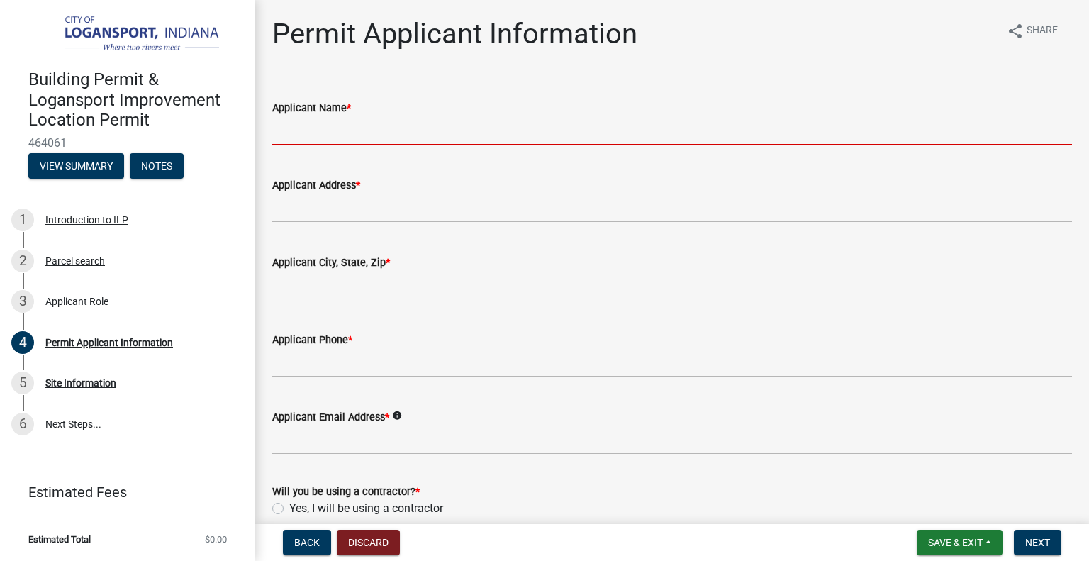
click at [456, 138] on input "Applicant Name *" at bounding box center [672, 130] width 800 height 29
type input "Paola Prieto"
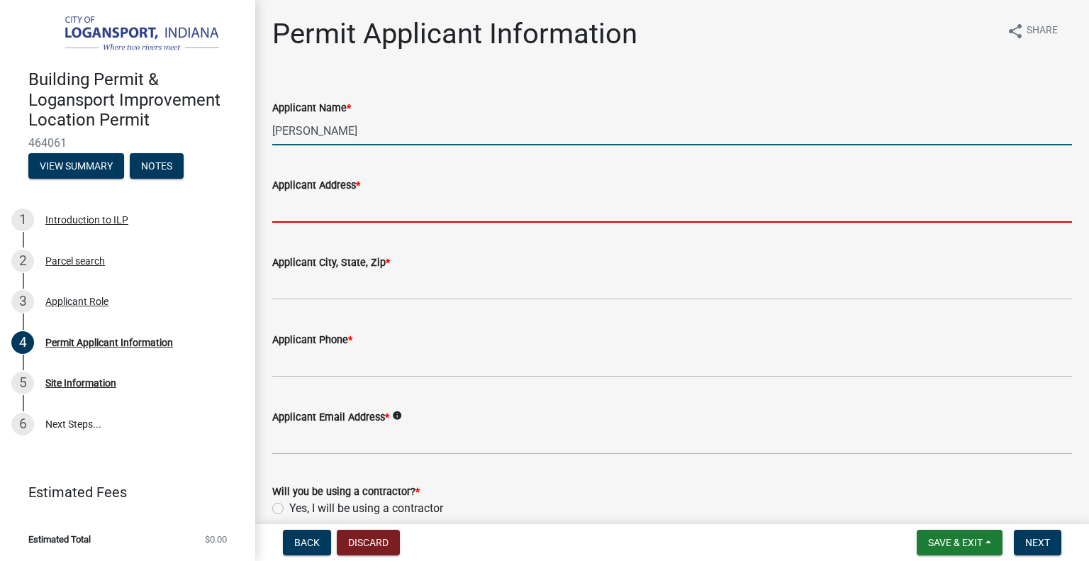
type input "2406"
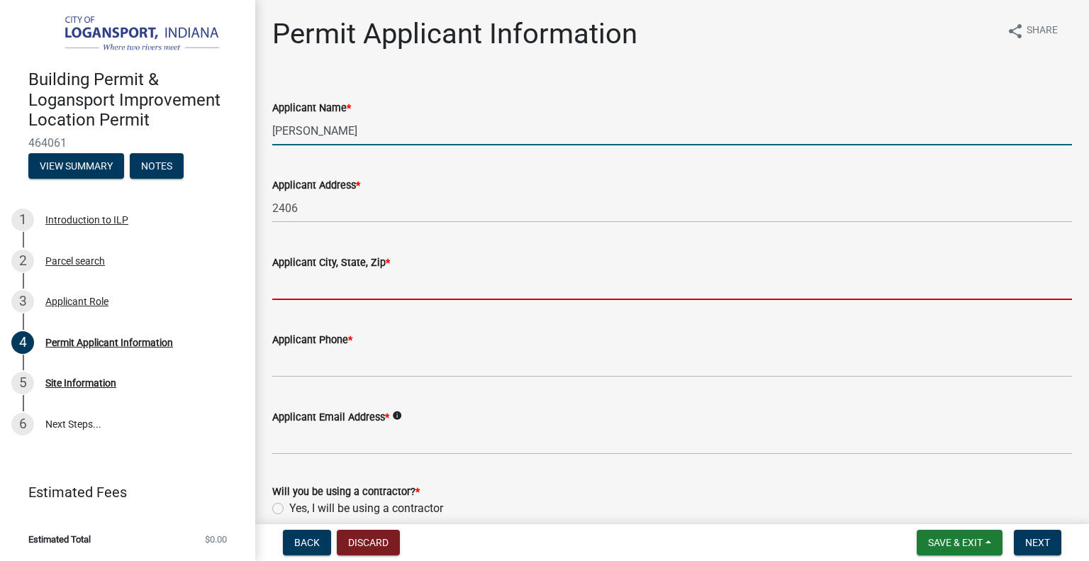
type input "Chicago"
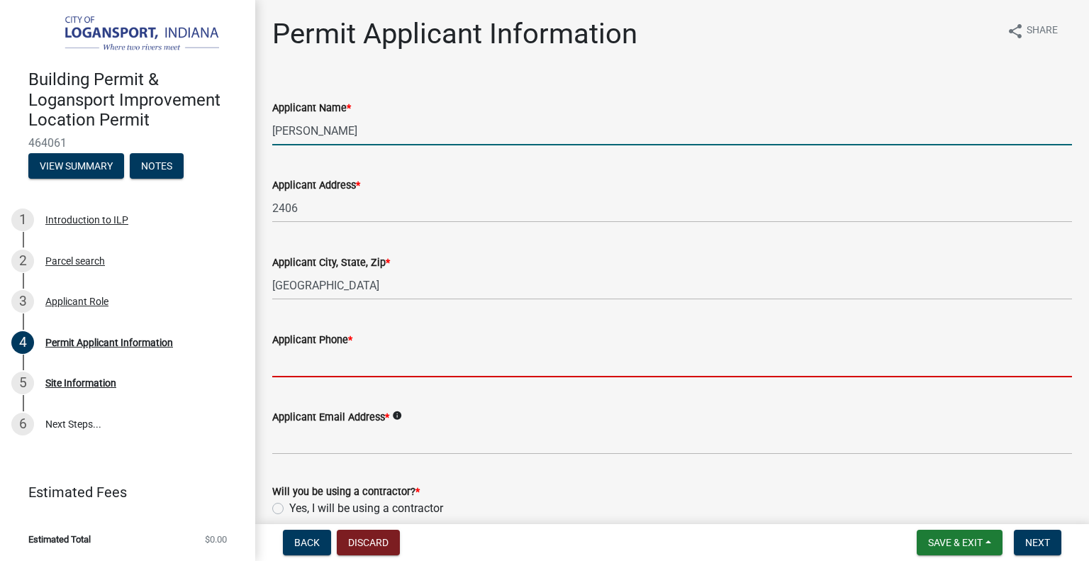
type input "7733673320"
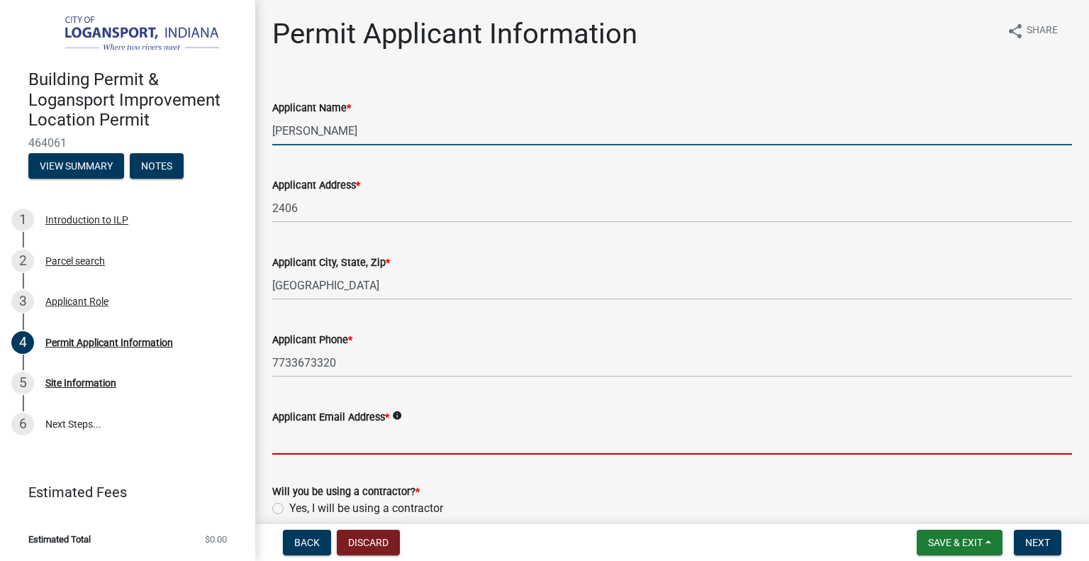
type input "paola@withpulley.com"
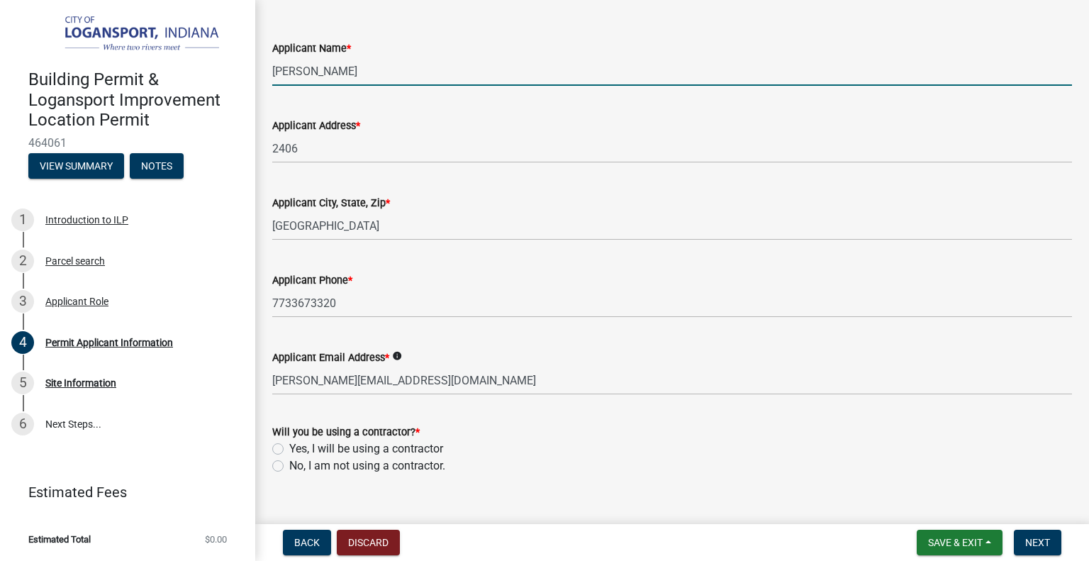
scroll to position [83, 0]
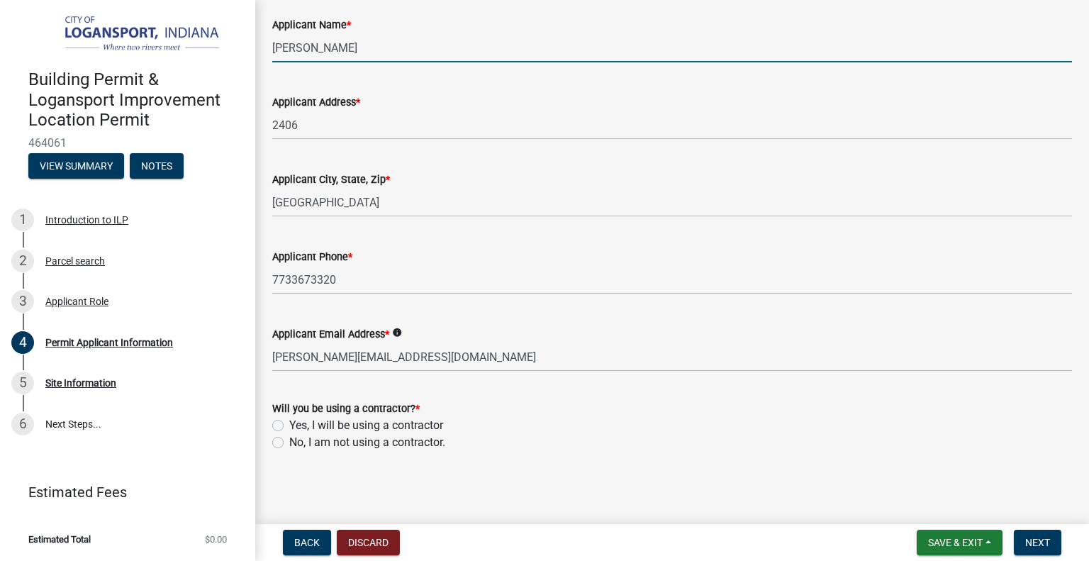
drag, startPoint x: 742, startPoint y: 156, endPoint x: 740, endPoint y: 212, distance: 56.1
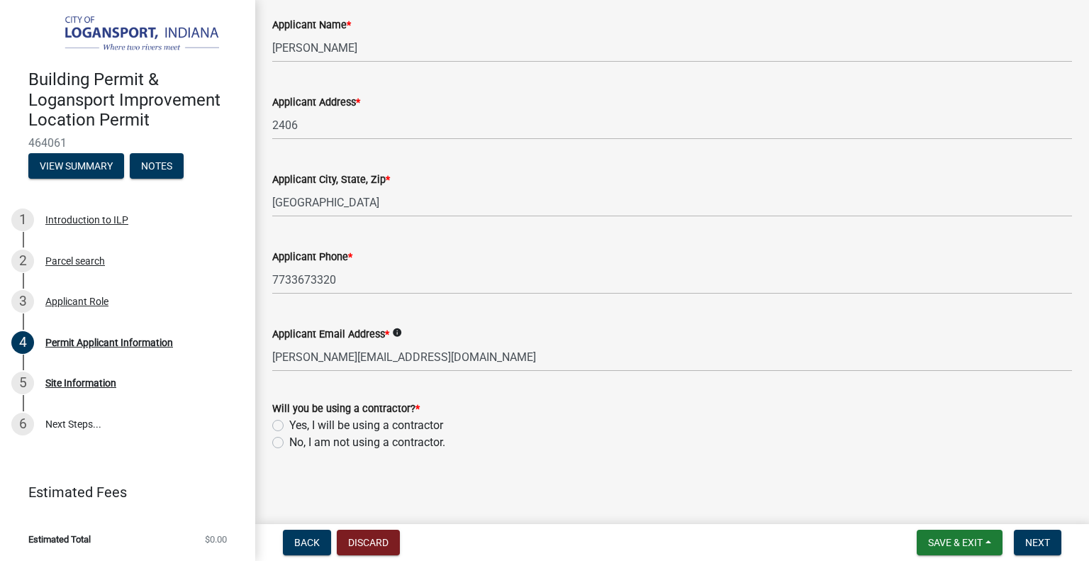
click at [308, 423] on label "Yes, I will be using a contractor" at bounding box center [366, 425] width 154 height 17
click at [299, 423] on input "Yes, I will be using a contractor" at bounding box center [293, 421] width 9 height 9
radio input "true"
click at [1034, 538] on span "Next" at bounding box center [1037, 542] width 25 height 11
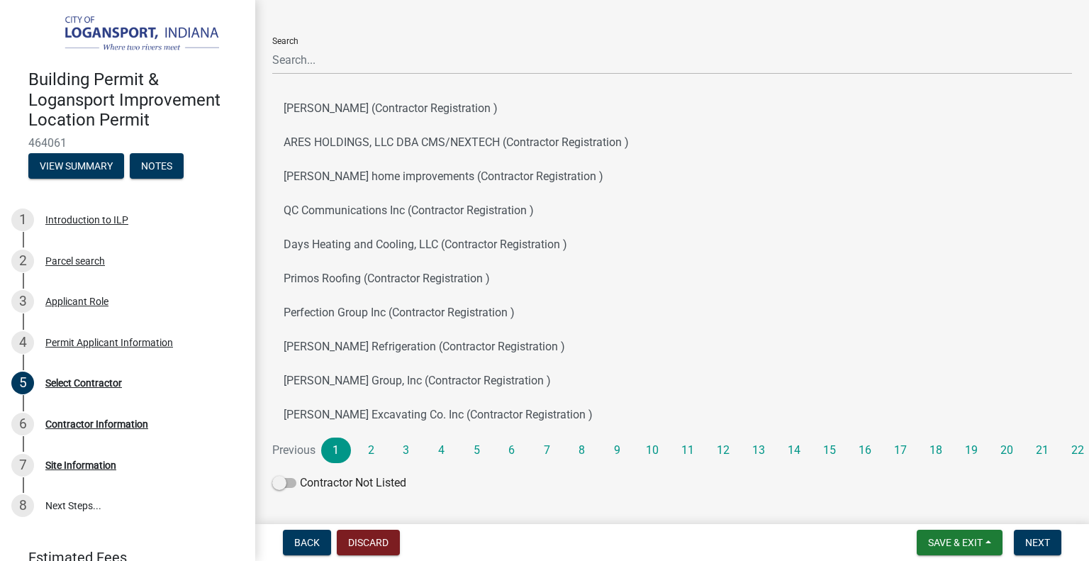
scroll to position [128, 0]
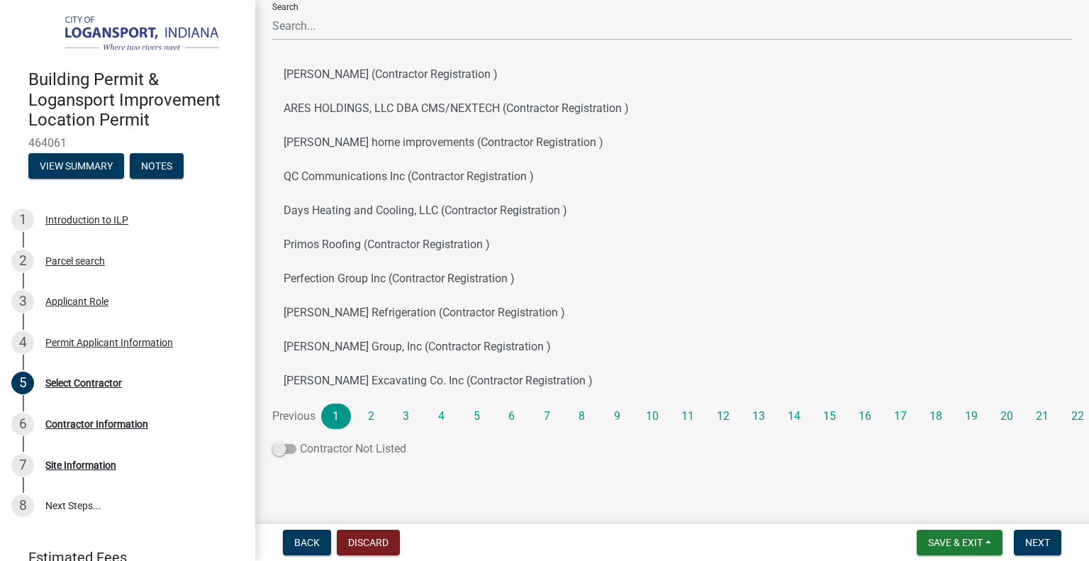
click at [289, 451] on span at bounding box center [284, 449] width 24 height 10
click at [300, 440] on input "Contractor Not Listed" at bounding box center [300, 440] width 0 height 0
click at [1038, 540] on span "Next" at bounding box center [1037, 542] width 25 height 11
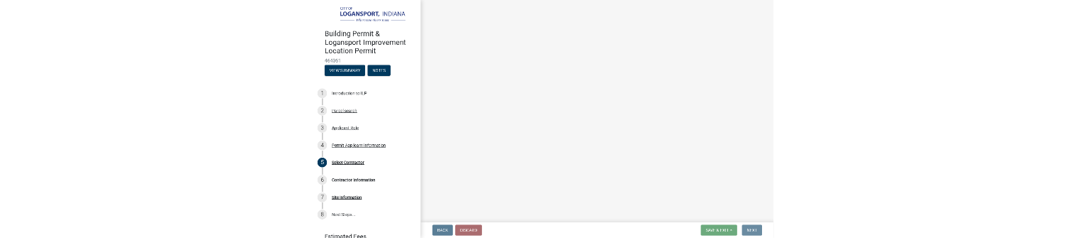
scroll to position [0, 0]
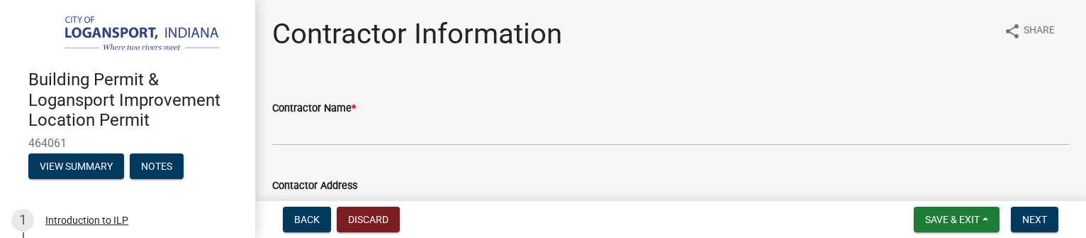
click at [641, 89] on div "Contractor Name *" at bounding box center [670, 112] width 797 height 66
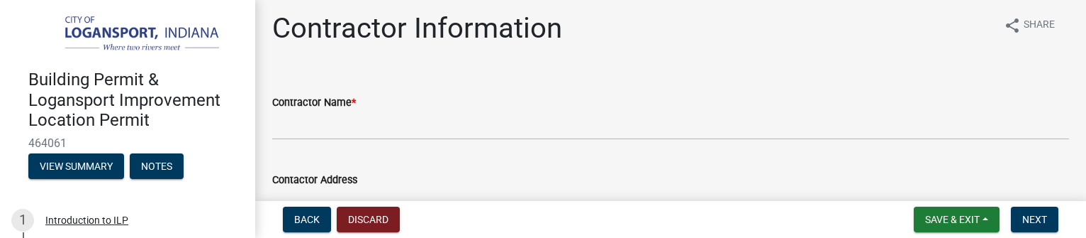
drag, startPoint x: 689, startPoint y: 48, endPoint x: 689, endPoint y: 69, distance: 20.6
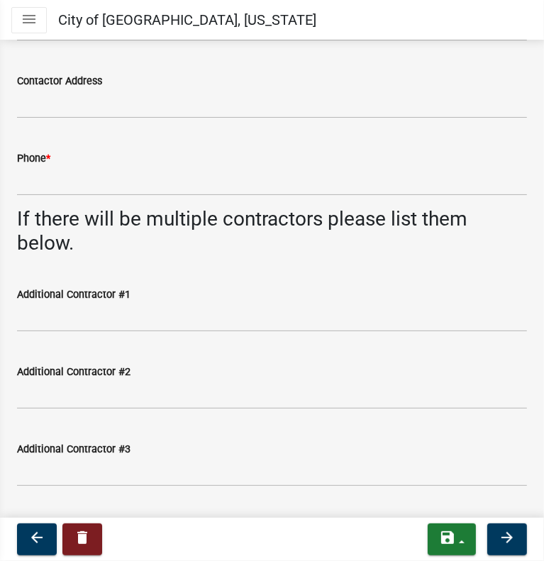
scroll to position [176, 0]
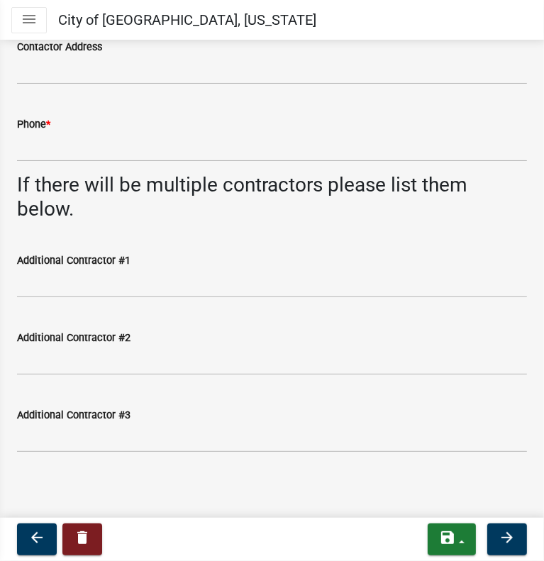
drag, startPoint x: 346, startPoint y: 113, endPoint x: 335, endPoint y: 168, distance: 56.5
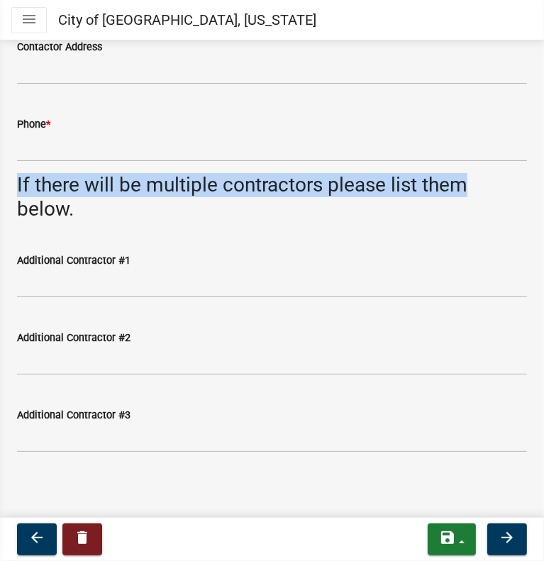
drag, startPoint x: 18, startPoint y: 184, endPoint x: 469, endPoint y: 192, distance: 450.4
click at [469, 192] on h3 "If there will be multiple contractors please list them below." at bounding box center [272, 197] width 510 height 48
copy h3 "If there will be multiple contractors please list them"
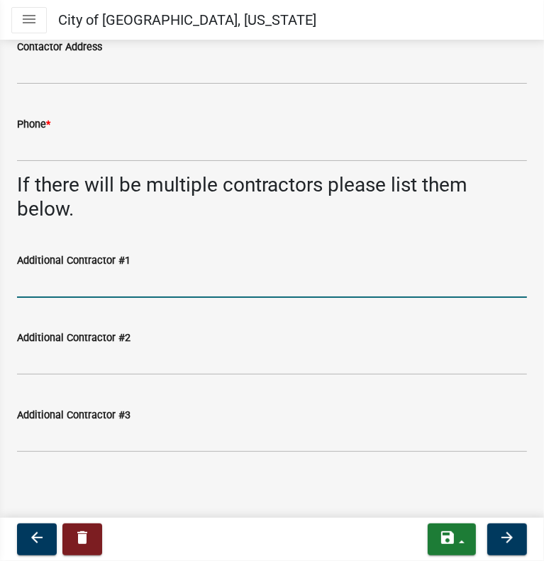
click at [357, 269] on input "Additional Contractor #1" at bounding box center [272, 283] width 510 height 29
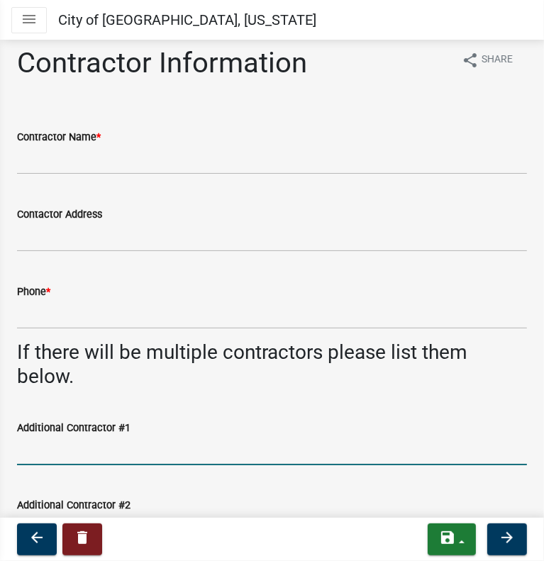
scroll to position [0, 0]
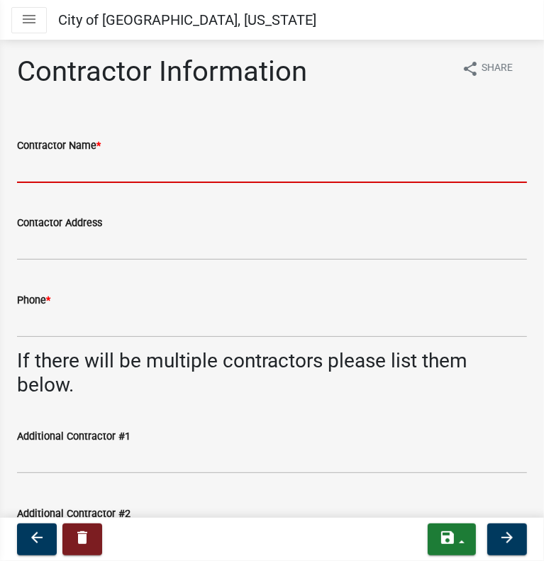
click at [121, 179] on input "Contractor Name *" at bounding box center [272, 168] width 510 height 29
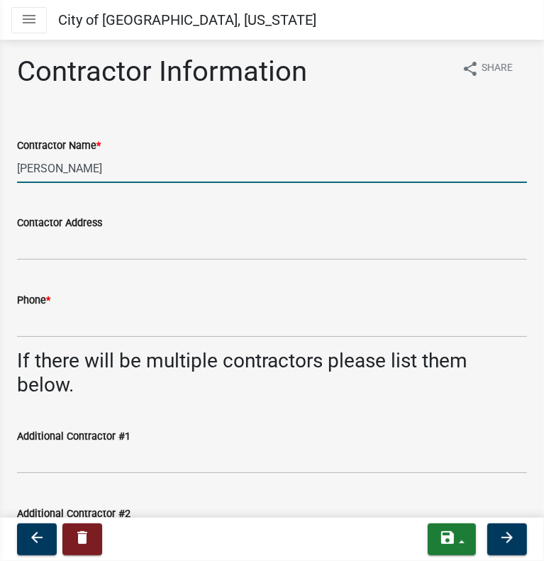
type input "John Doe"
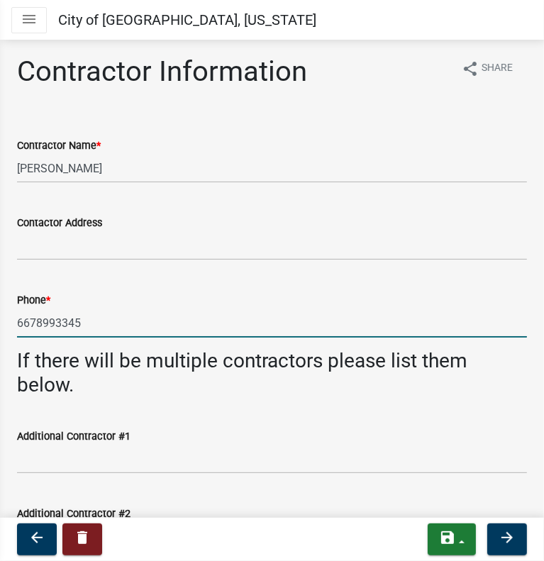
type input "6678993345"
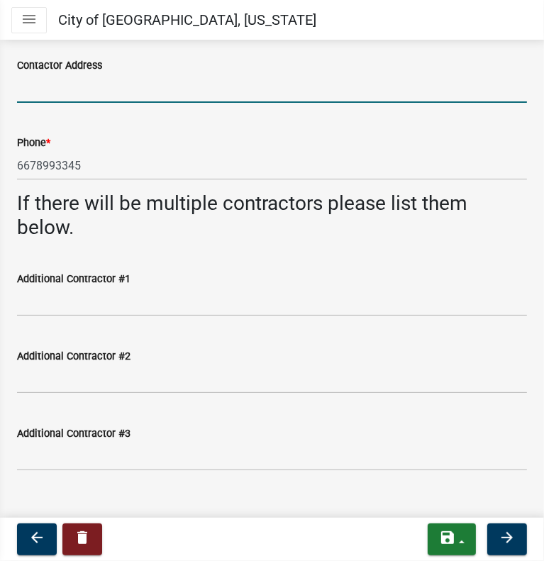
scroll to position [176, 0]
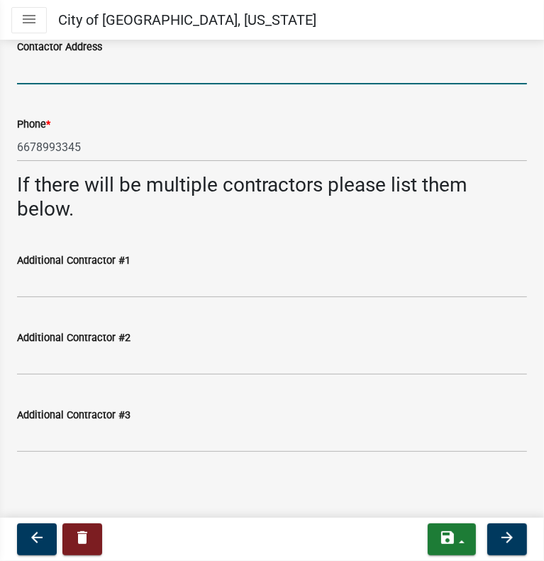
drag, startPoint x: 303, startPoint y: 255, endPoint x: 303, endPoint y: 317, distance: 61.7
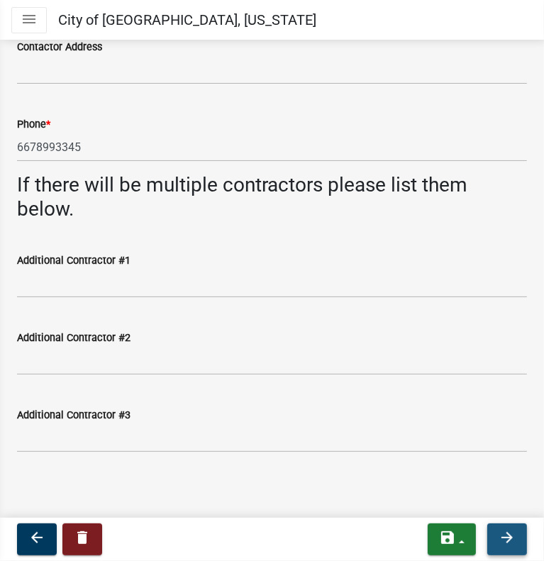
click at [508, 545] on icon "arrow_forward" at bounding box center [507, 537] width 17 height 17
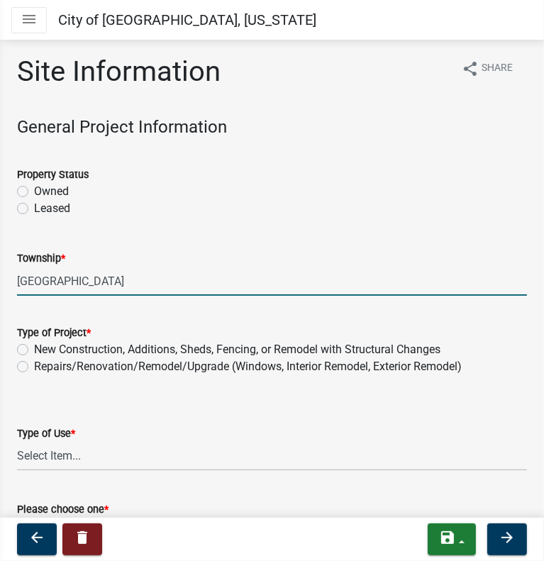
click at [55, 286] on input "EEL TOWNSHIP" at bounding box center [272, 281] width 510 height 29
click at [88, 286] on input "EEL TOWNSHIP" at bounding box center [272, 281] width 510 height 29
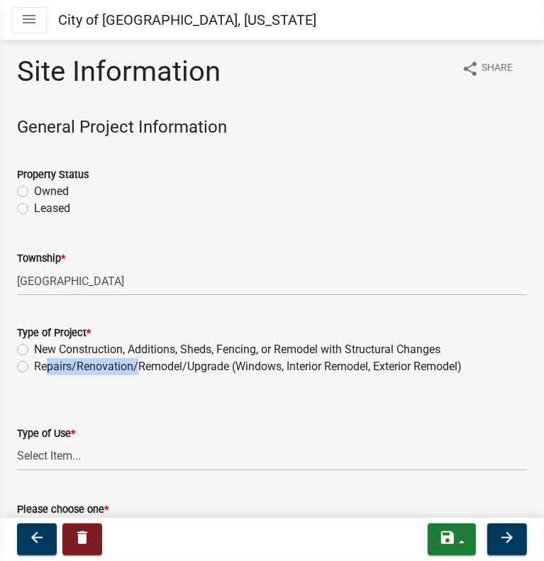
drag, startPoint x: 42, startPoint y: 365, endPoint x: 34, endPoint y: 376, distance: 13.2
click at [130, 371] on label "Repairs/Renovation/Remodel/Upgrade (Windows, Interior Remodel, Exterior Remodel)" at bounding box center [248, 366] width 428 height 17
drag, startPoint x: 35, startPoint y: 367, endPoint x: 229, endPoint y: 372, distance: 194.4
click at [229, 372] on label "Repairs/Renovation/Remodel/Upgrade (Windows, Interior Remodel, Exterior Remodel)" at bounding box center [248, 366] width 428 height 17
copy label "Repairs/Renovation/Remodel/Upgrade"
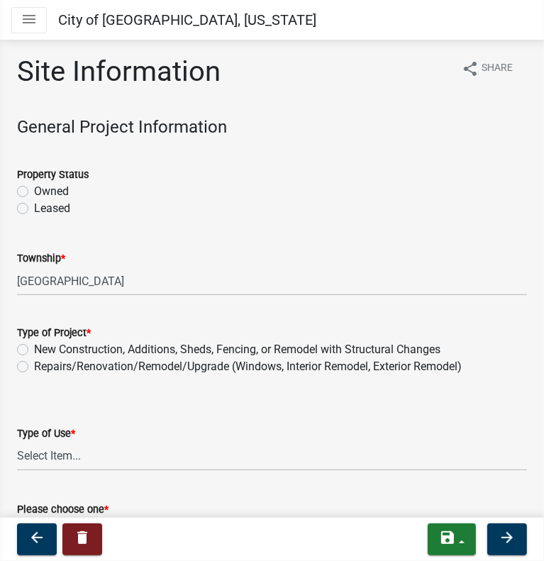
click at [428, 238] on div "Township * EEL TOWNSHIP" at bounding box center [272, 263] width 510 height 66
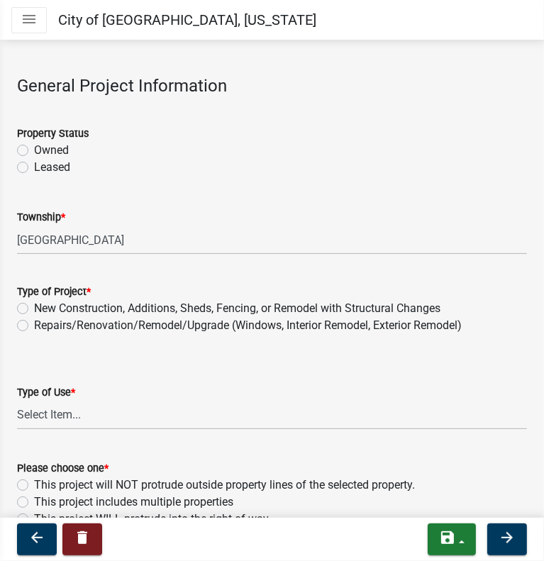
scroll to position [57, 0]
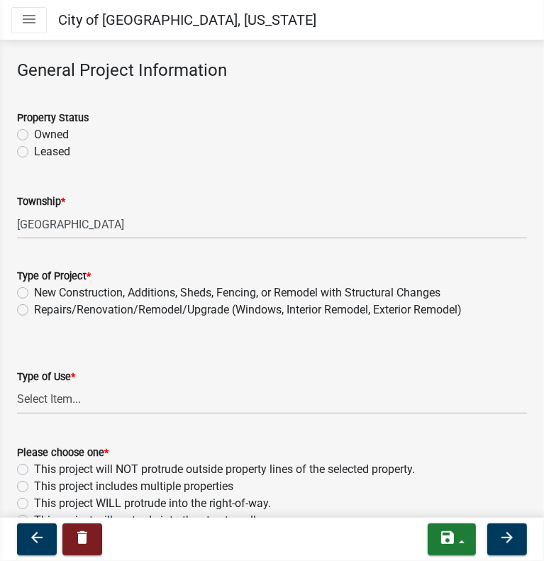
drag, startPoint x: 306, startPoint y: 127, endPoint x: 306, endPoint y: 157, distance: 30.5
click at [34, 311] on label "Repairs/Renovation/Remodel/Upgrade (Windows, Interior Remodel, Exterior Remodel)" at bounding box center [248, 309] width 428 height 17
click at [34, 311] on input "Repairs/Renovation/Remodel/Upgrade (Windows, Interior Remodel, Exterior Remodel)" at bounding box center [38, 305] width 9 height 9
radio input "true"
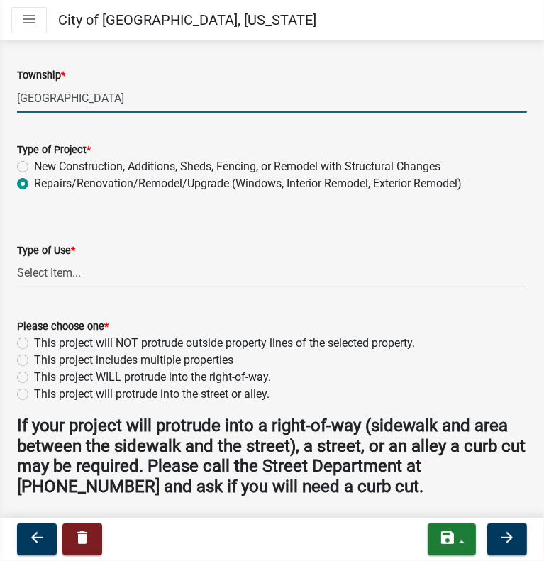
drag, startPoint x: 315, startPoint y: 217, endPoint x: 310, endPoint y: 280, distance: 63.3
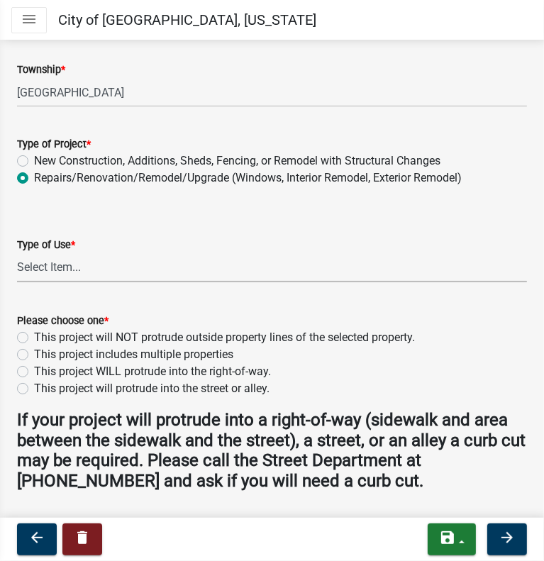
click at [54, 260] on select "Select Item... Residential Commercial/Industrial Agricultural Public/Semi Public" at bounding box center [272, 267] width 510 height 29
click at [17, 253] on select "Select Item... Residential Commercial/Industrial Agricultural Public/Semi Public" at bounding box center [272, 267] width 510 height 29
select select "418b8848-4d60-4951-8e78-d19a514e3fa7"
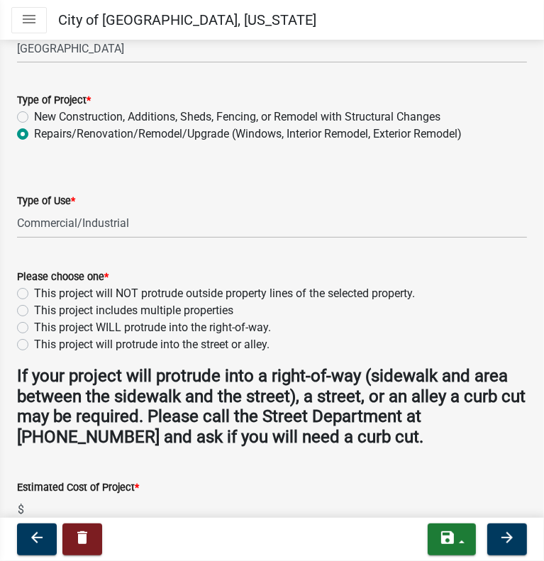
drag, startPoint x: 283, startPoint y: 158, endPoint x: 294, endPoint y: 185, distance: 29.0
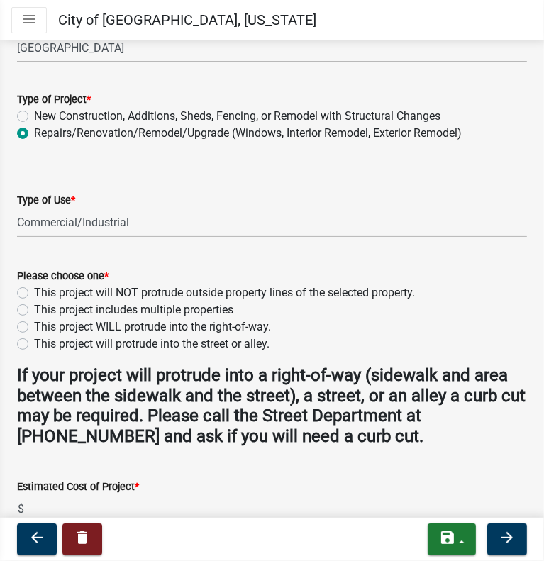
click at [238, 282] on div "Please choose one *" at bounding box center [272, 275] width 510 height 17
click at [34, 294] on label "This project will NOT protrude outside property lines of the selected property." at bounding box center [224, 292] width 381 height 17
click at [34, 294] on input "This project will NOT protrude outside property lines of the selected property." at bounding box center [38, 288] width 9 height 9
radio input "true"
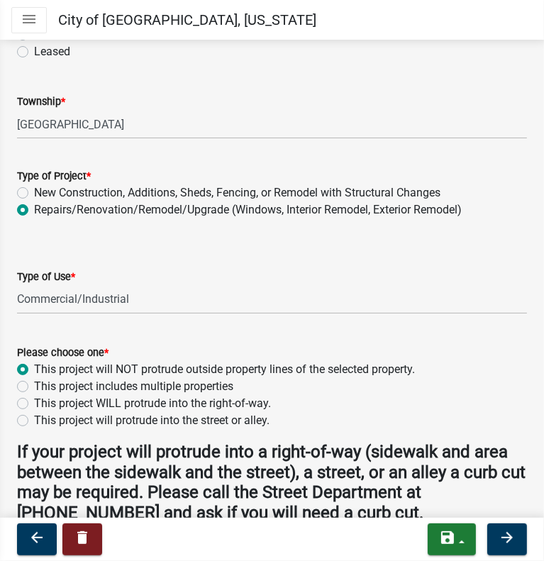
scroll to position [88, 0]
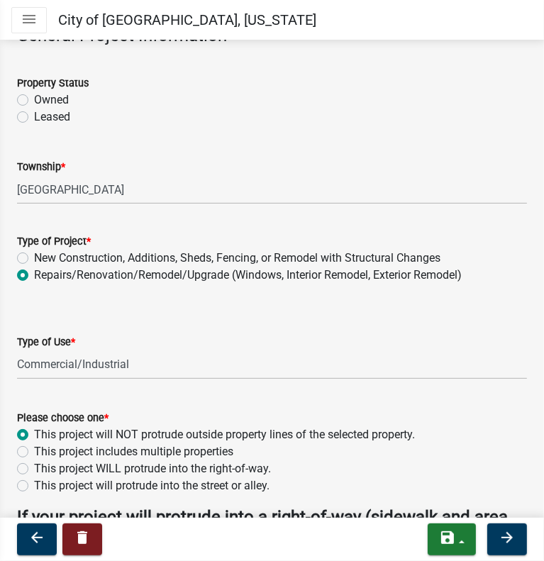
drag, startPoint x: 352, startPoint y: 138, endPoint x: 360, endPoint y: 79, distance: 59.4
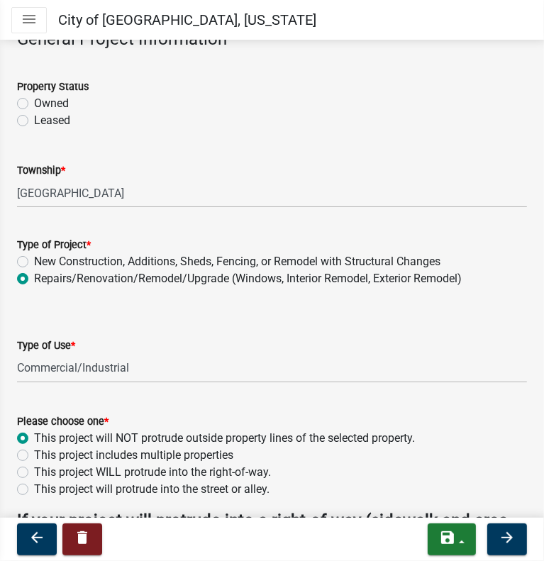
click at [34, 118] on label "Leased" at bounding box center [52, 120] width 36 height 17
click at [34, 118] on input "Leased" at bounding box center [38, 116] width 9 height 9
radio input "true"
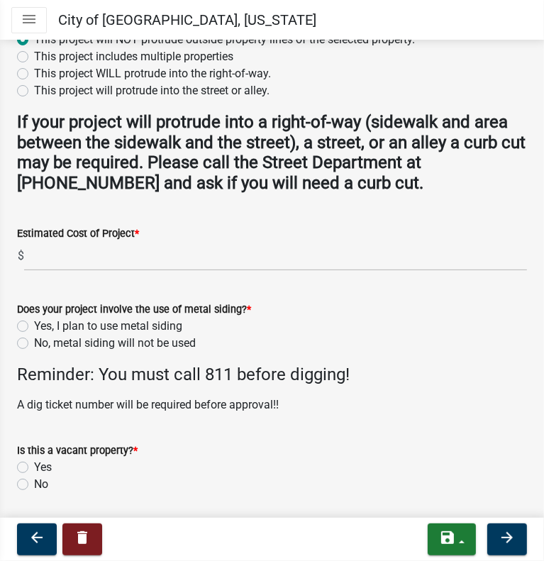
drag, startPoint x: 382, startPoint y: 118, endPoint x: 397, endPoint y: 195, distance: 78.7
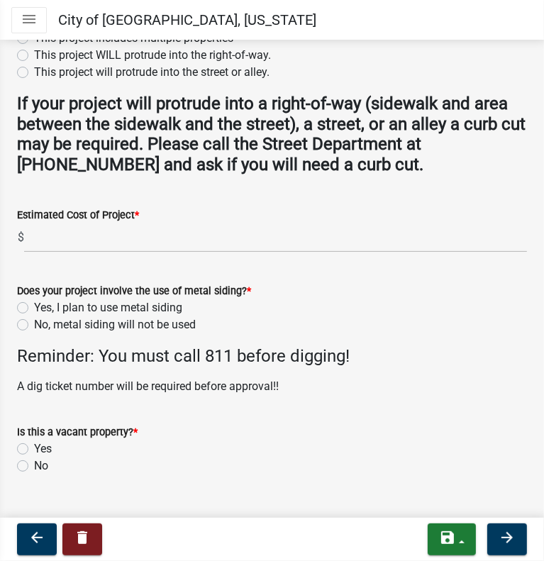
click at [34, 324] on label "No, metal siding will not be used" at bounding box center [115, 324] width 162 height 17
click at [34, 324] on input "No, metal siding will not be used" at bounding box center [38, 320] width 9 height 9
radio input "true"
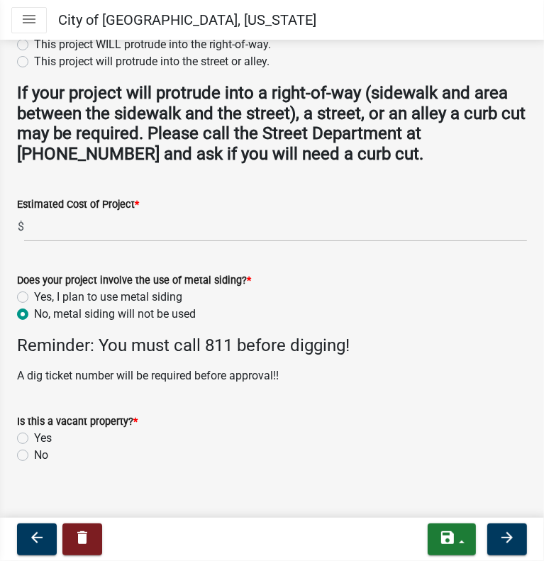
scroll to position [528, 0]
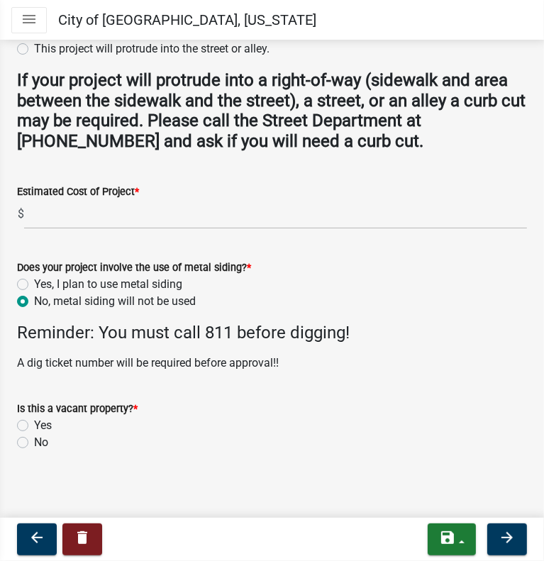
drag, startPoint x: 431, startPoint y: 169, endPoint x: 434, endPoint y: 247, distance: 77.3
click at [34, 440] on label "No" at bounding box center [41, 442] width 14 height 17
click at [34, 440] on input "No" at bounding box center [38, 438] width 9 height 9
radio input "true"
click at [502, 533] on icon "arrow_forward" at bounding box center [507, 537] width 17 height 17
